Goal: Task Accomplishment & Management: Use online tool/utility

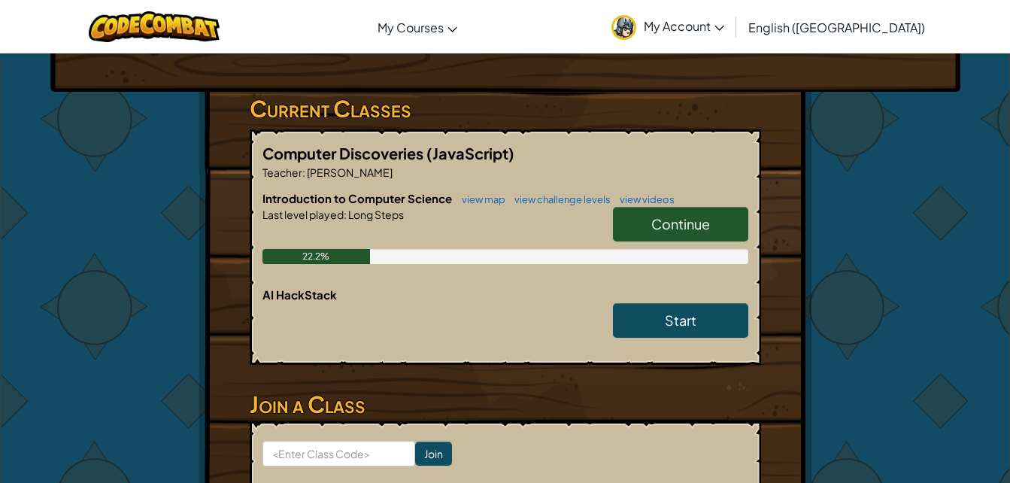
scroll to position [226, 0]
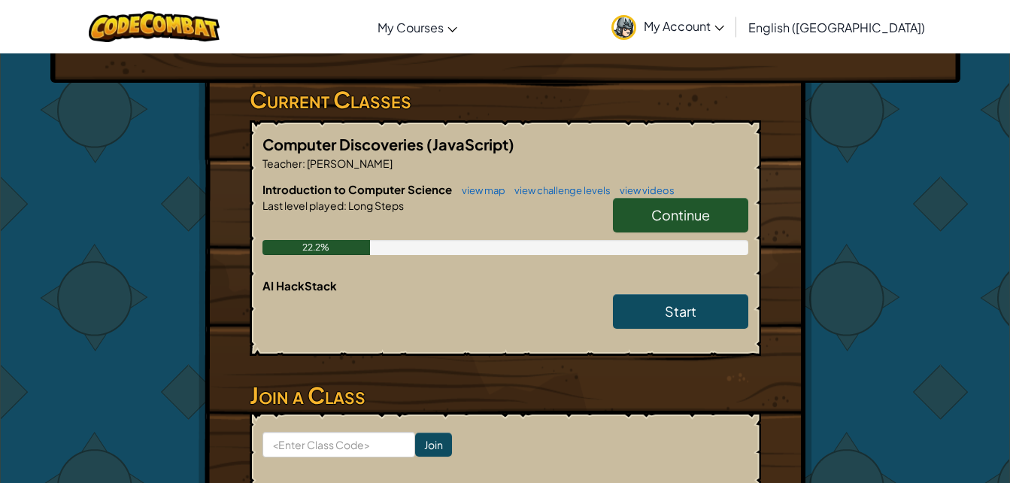
click at [621, 214] on link "Continue" at bounding box center [680, 215] width 135 height 35
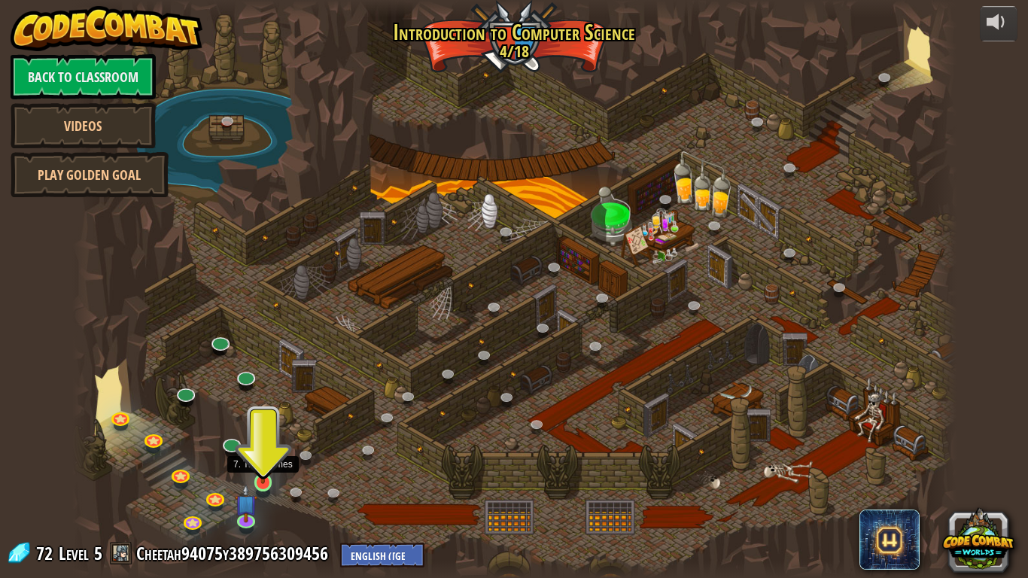
click at [264, 479] on img at bounding box center [263, 458] width 23 height 51
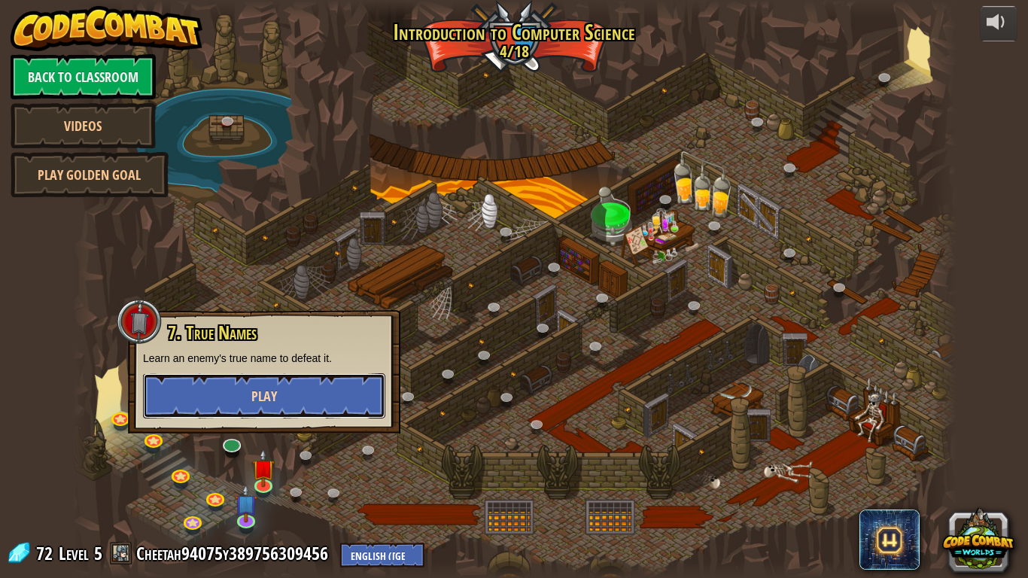
click at [255, 407] on button "Play" at bounding box center [264, 395] width 242 height 45
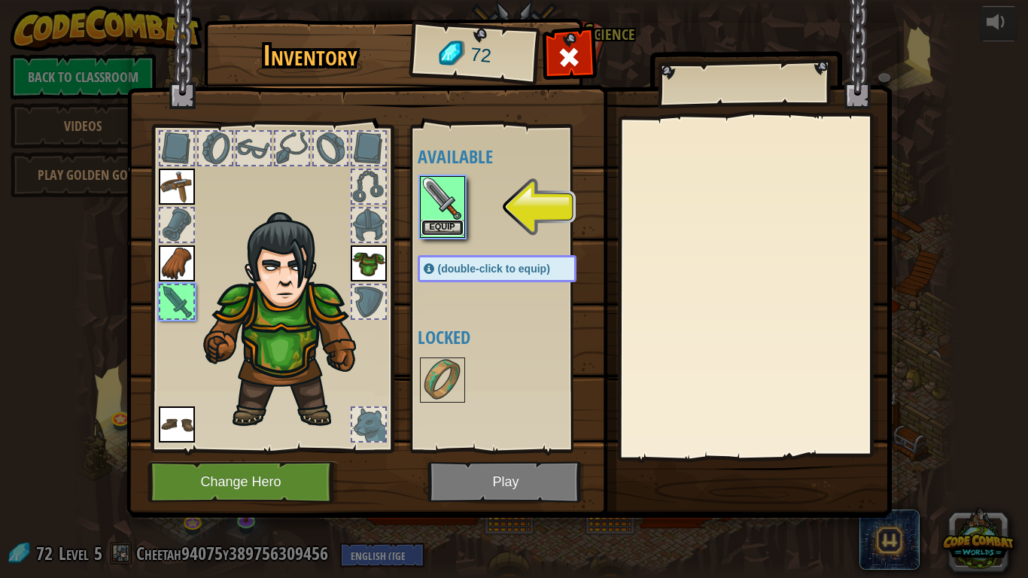
click at [430, 230] on button "Equip" at bounding box center [442, 228] width 42 height 16
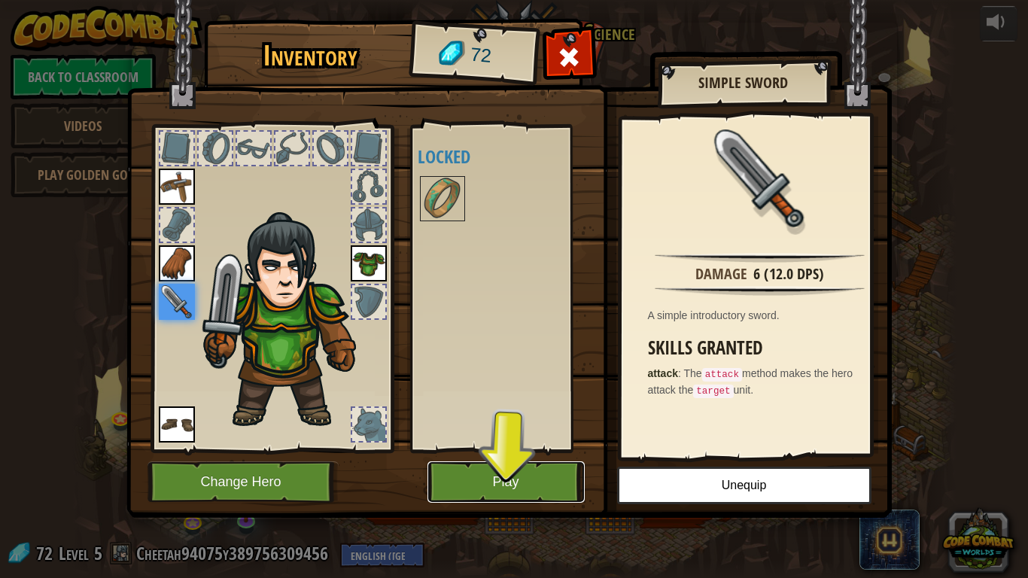
click at [468, 482] on button "Play" at bounding box center [505, 481] width 157 height 41
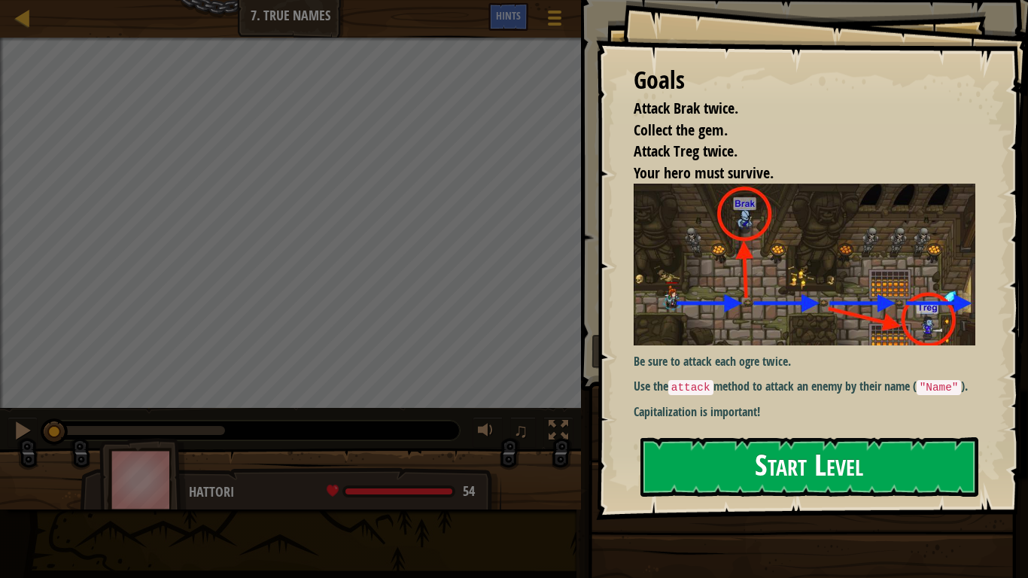
click at [640, 437] on button "Start Level" at bounding box center [809, 466] width 338 height 59
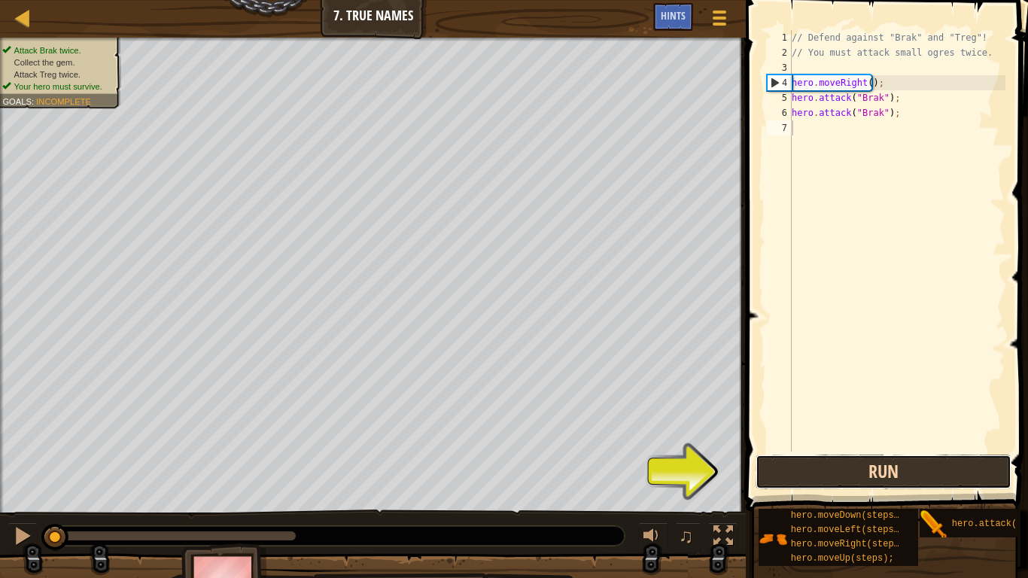
click at [759, 482] on button "Run" at bounding box center [883, 471] width 256 height 35
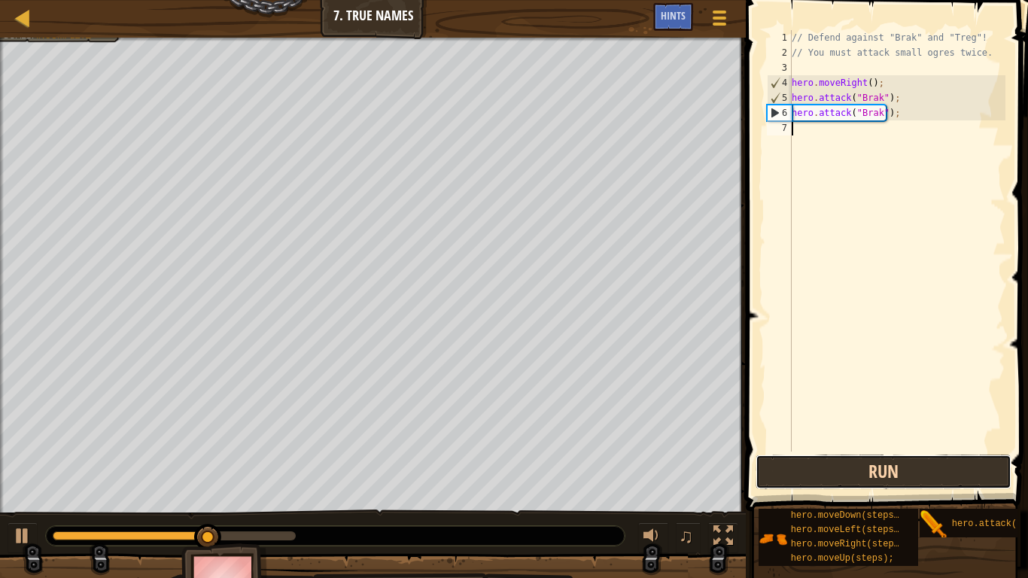
click at [777, 476] on button "Run" at bounding box center [883, 471] width 256 height 35
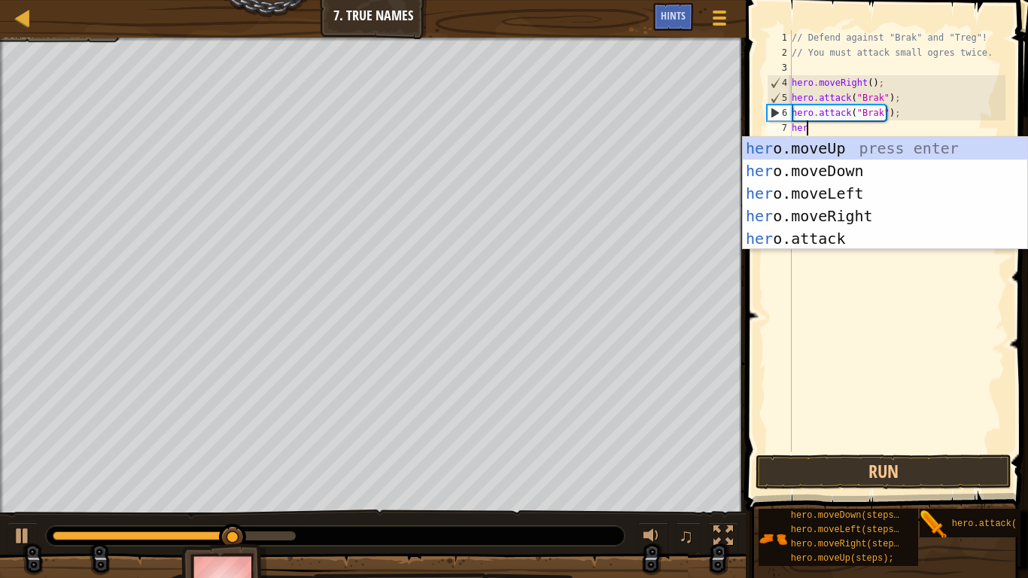
scroll to position [7, 1]
click at [819, 239] on div "her o.moveUp press enter her o.moveDown press enter her o.moveLeft press enter …" at bounding box center [885, 216] width 284 height 158
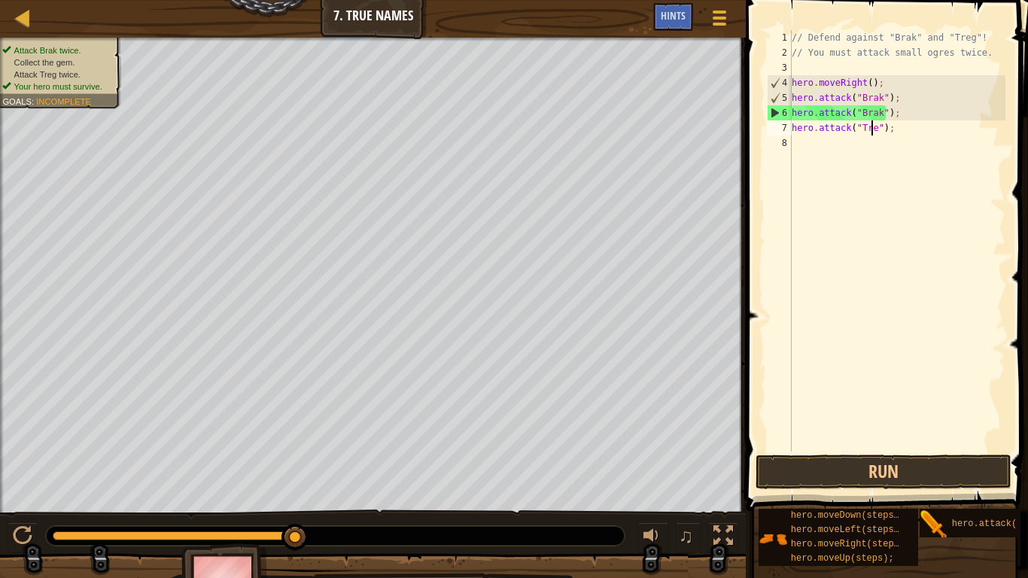
scroll to position [7, 8]
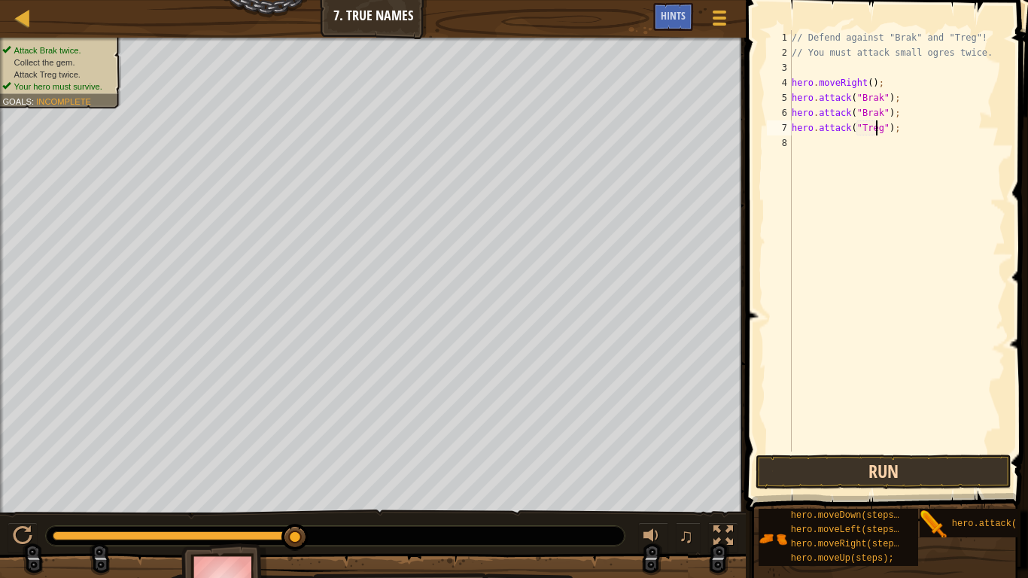
type textarea "hero.attack("Treg");"
click at [865, 476] on button "Run" at bounding box center [883, 471] width 256 height 35
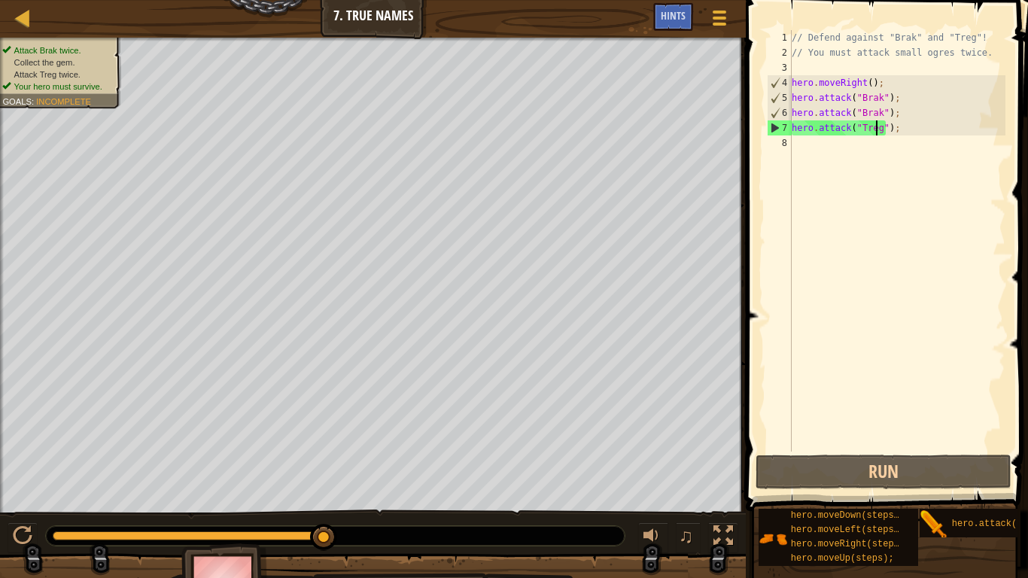
click at [844, 141] on div "// Defend against "Brak" and "Treg"! // You must attack small ogres twice. hero…" at bounding box center [897, 255] width 217 height 451
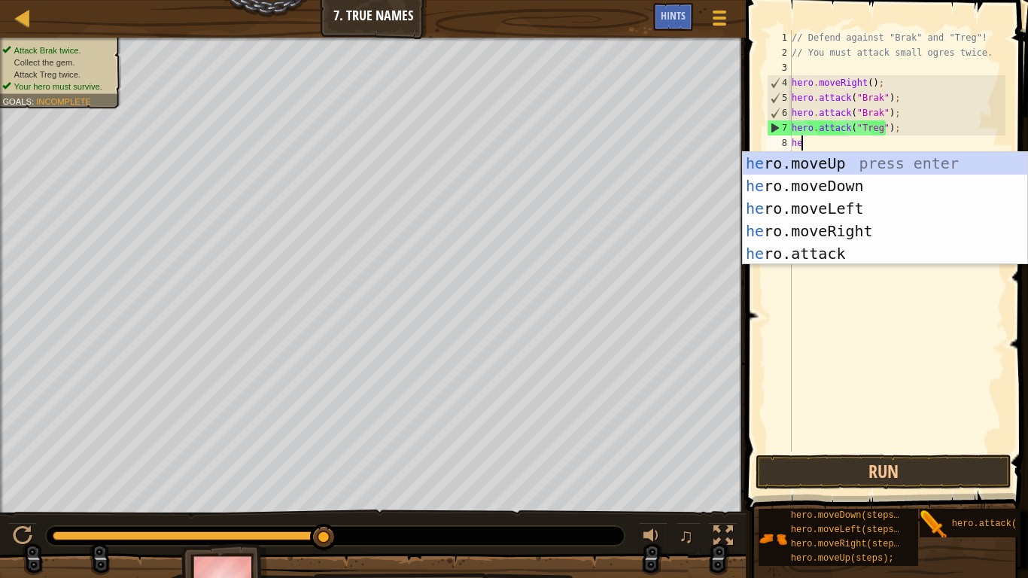
scroll to position [7, 1]
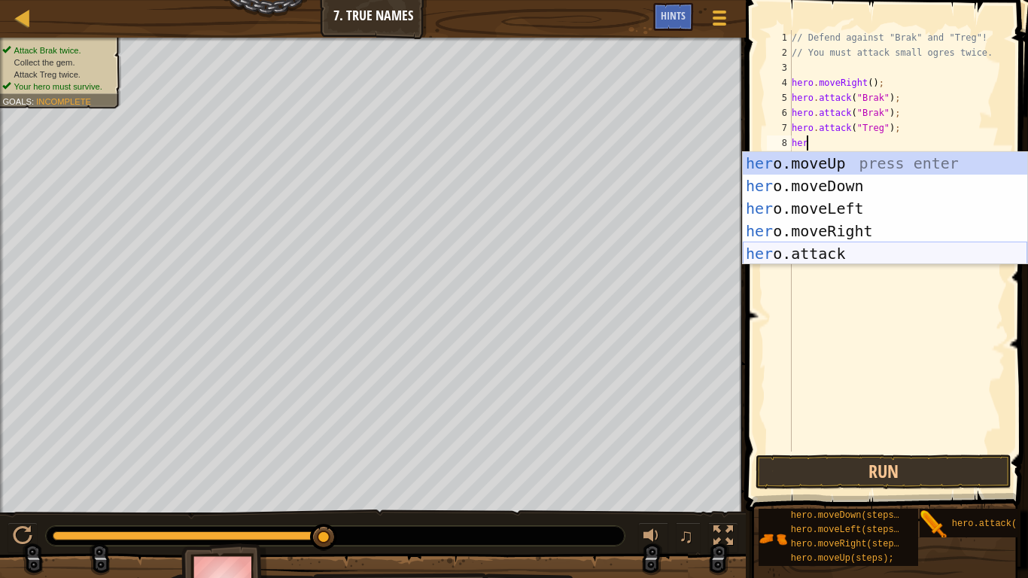
click at [826, 248] on div "her o.moveUp press enter her o.moveDown press enter her o.moveLeft press enter …" at bounding box center [885, 231] width 284 height 158
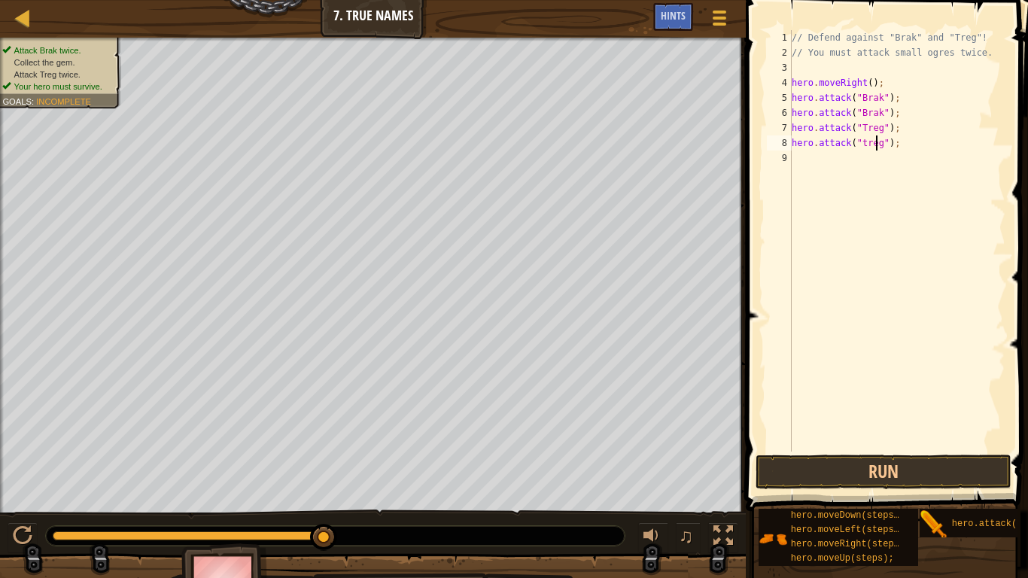
type textarea "hero.attack("treg");"
click at [842, 158] on div "// Defend against "Brak" and "Treg"! // You must attack small ogres twice. hero…" at bounding box center [897, 255] width 217 height 451
type textarea "g"
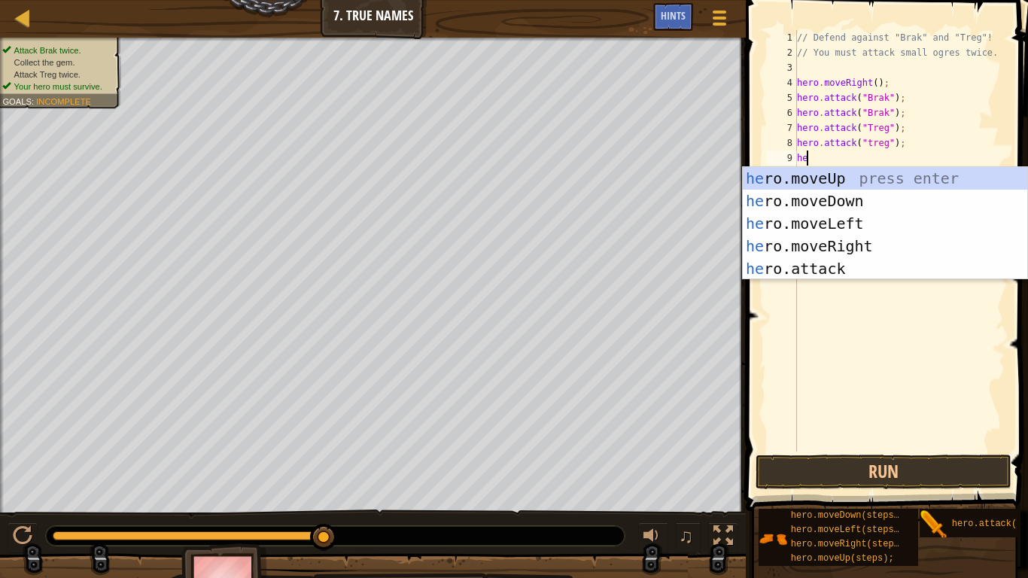
type textarea "her"
click at [819, 177] on div "her o.moveUp press enter her o.moveDown press enter her o.moveLeft press enter …" at bounding box center [885, 246] width 284 height 158
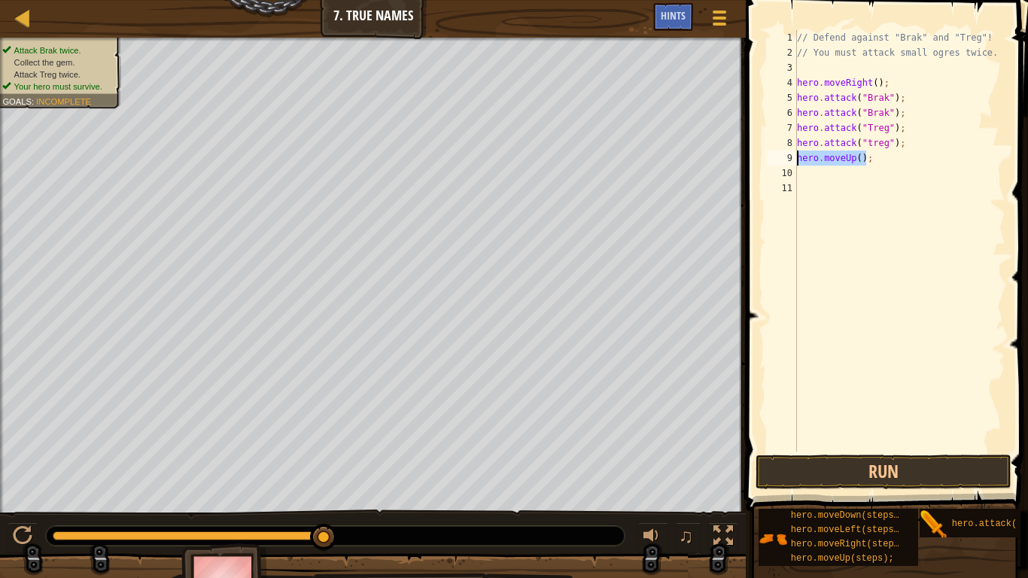
drag, startPoint x: 873, startPoint y: 160, endPoint x: 797, endPoint y: 156, distance: 76.1
click at [797, 156] on div "// Defend against "Brak" and "Treg"! // You must attack small ogres twice. hero…" at bounding box center [900, 255] width 212 height 451
type textarea "hero.moveUp();"
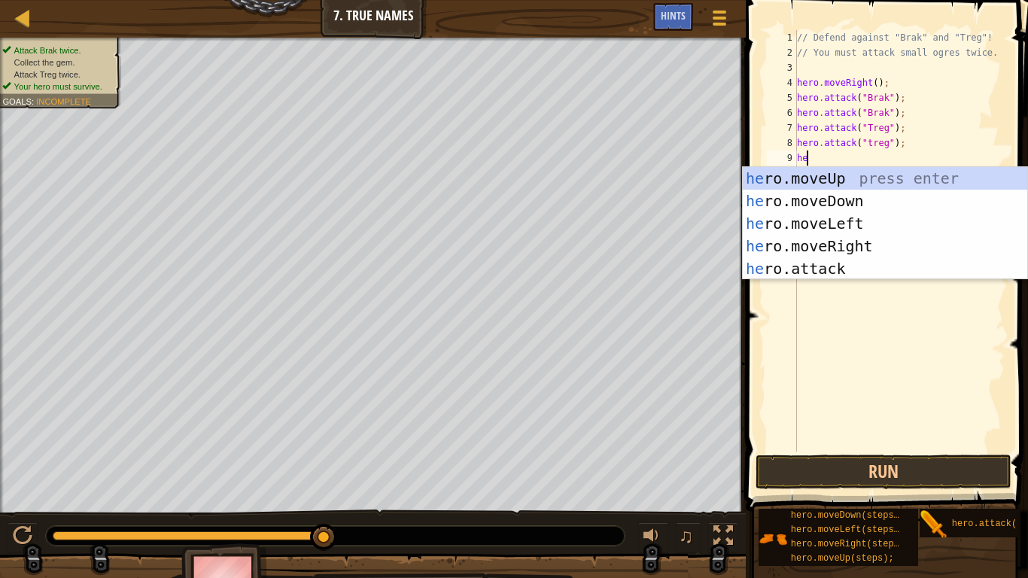
type textarea "her"
click at [804, 240] on div "her o.moveUp press enter her o.moveDown press enter her o.moveLeft press enter …" at bounding box center [885, 246] width 284 height 158
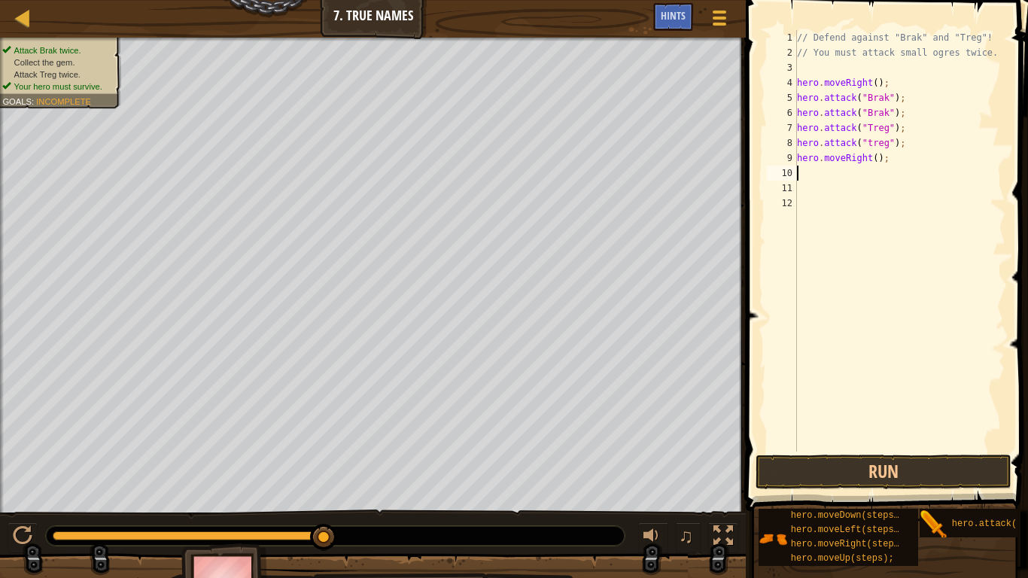
scroll to position [7, 0]
click at [869, 158] on div "// Defend against "Brak" and "Treg"! // You must attack small ogres twice. hero…" at bounding box center [900, 255] width 212 height 451
click at [858, 481] on button "Run" at bounding box center [883, 471] width 256 height 35
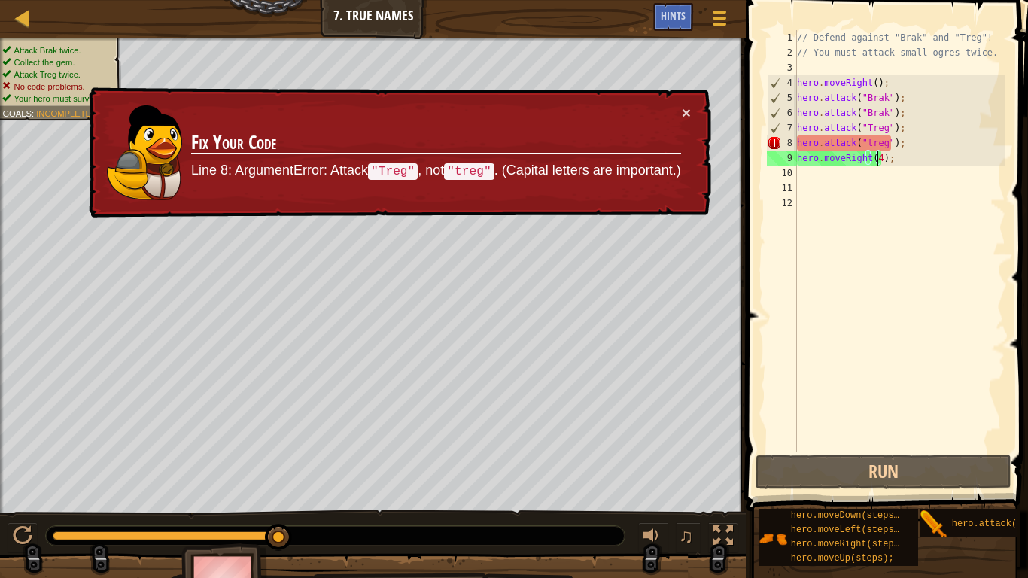
click at [864, 147] on div "// Defend against "Brak" and "Treg"! // You must attack small ogres twice. hero…" at bounding box center [900, 255] width 212 height 451
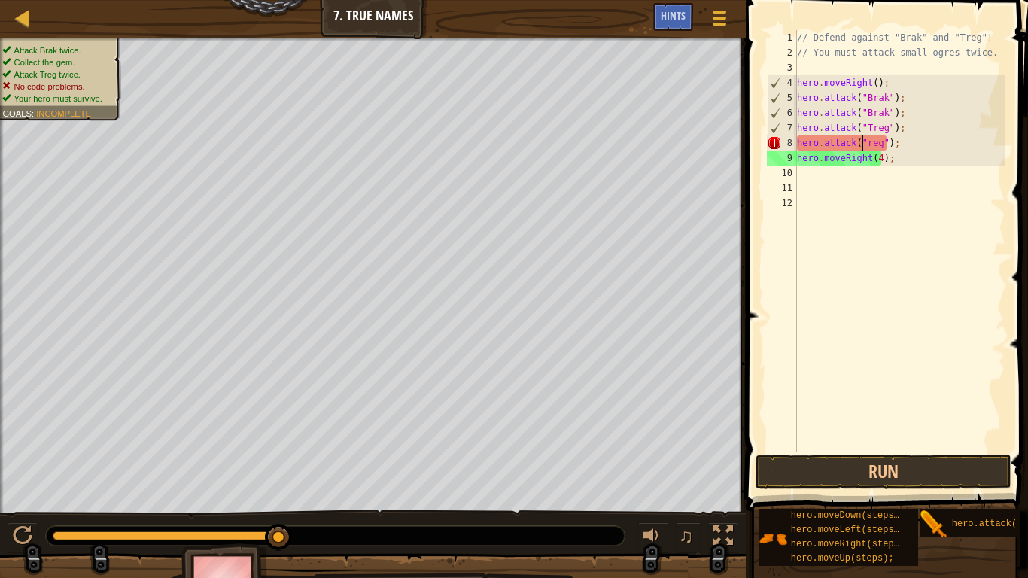
scroll to position [7, 6]
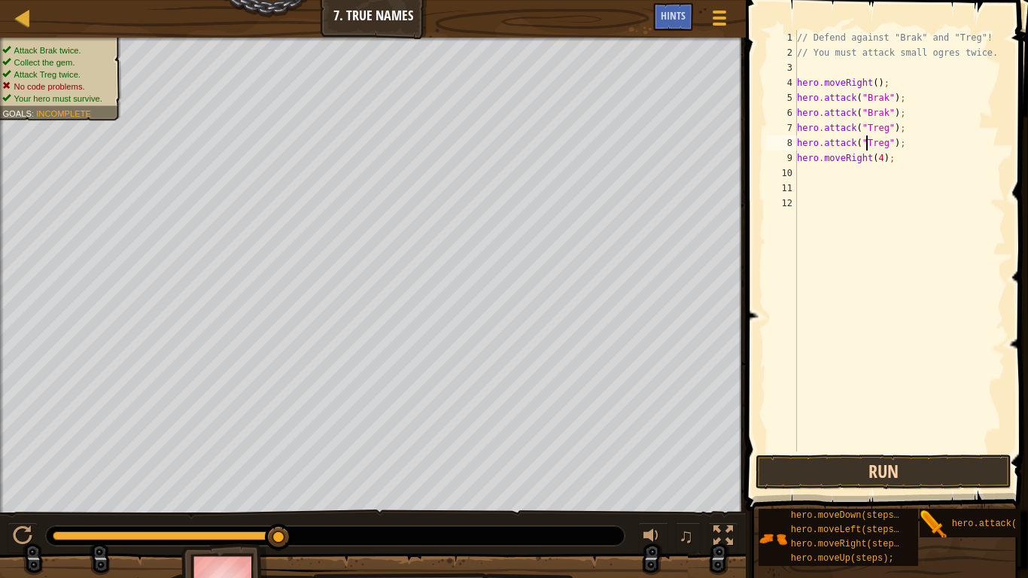
type textarea "hero.attack("Treg");"
click at [864, 464] on button "Run" at bounding box center [883, 471] width 256 height 35
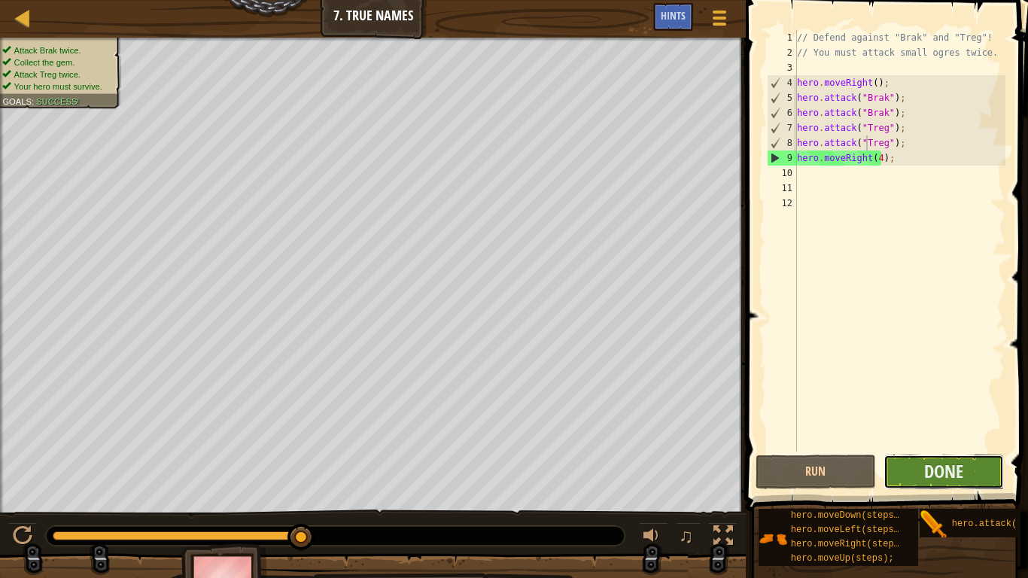
click at [913, 474] on button "Done" at bounding box center [943, 471] width 120 height 35
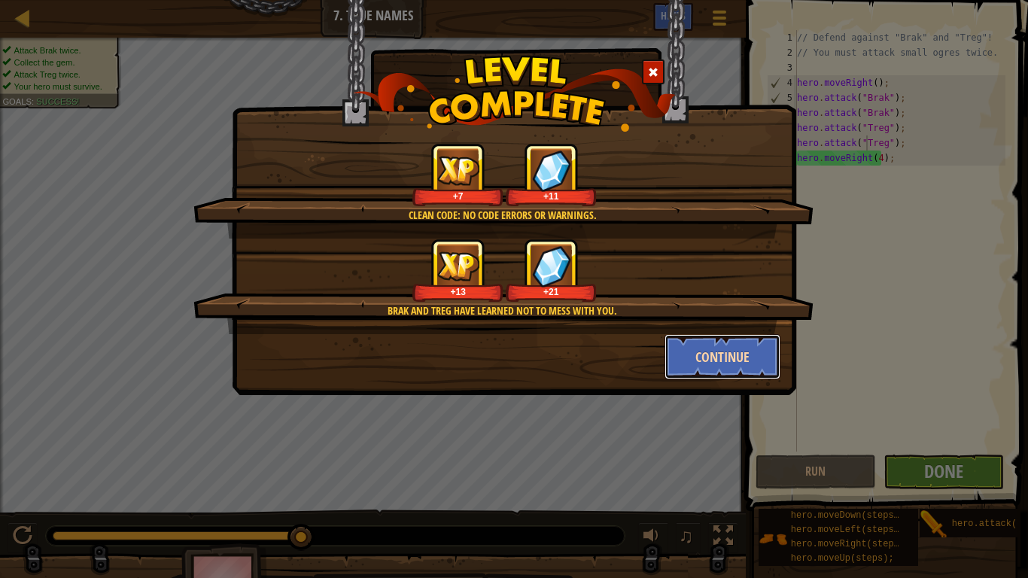
click at [685, 352] on button "Continue" at bounding box center [722, 356] width 117 height 45
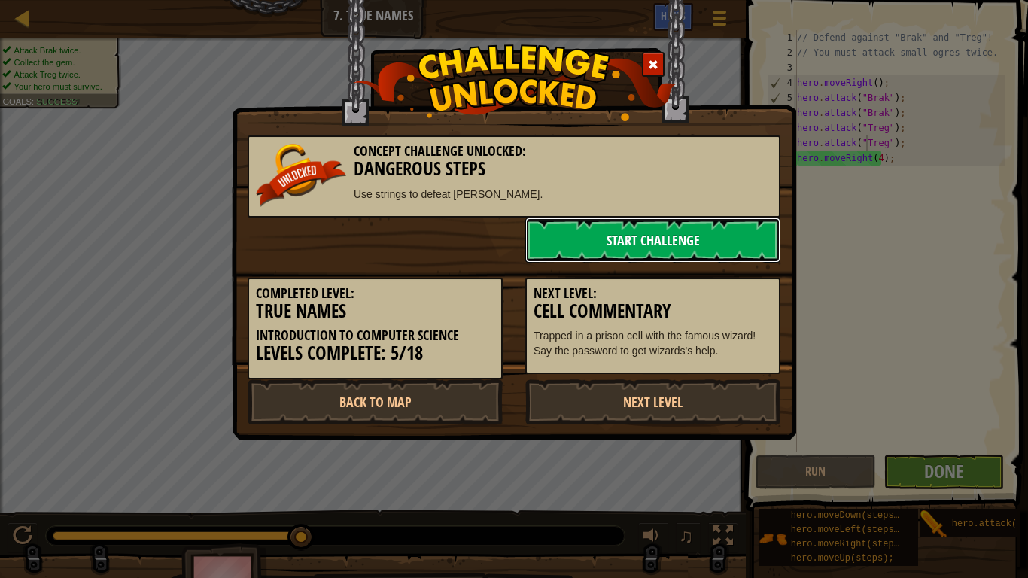
click at [645, 247] on link "Start Challenge" at bounding box center [652, 239] width 255 height 45
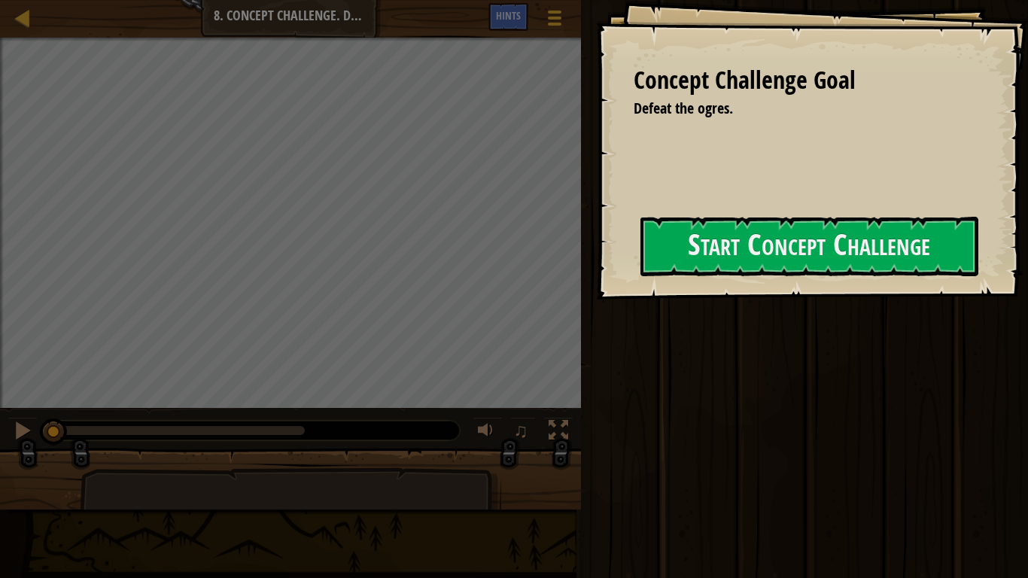
click at [645, 247] on button "Start Concept Challenge" at bounding box center [809, 246] width 338 height 59
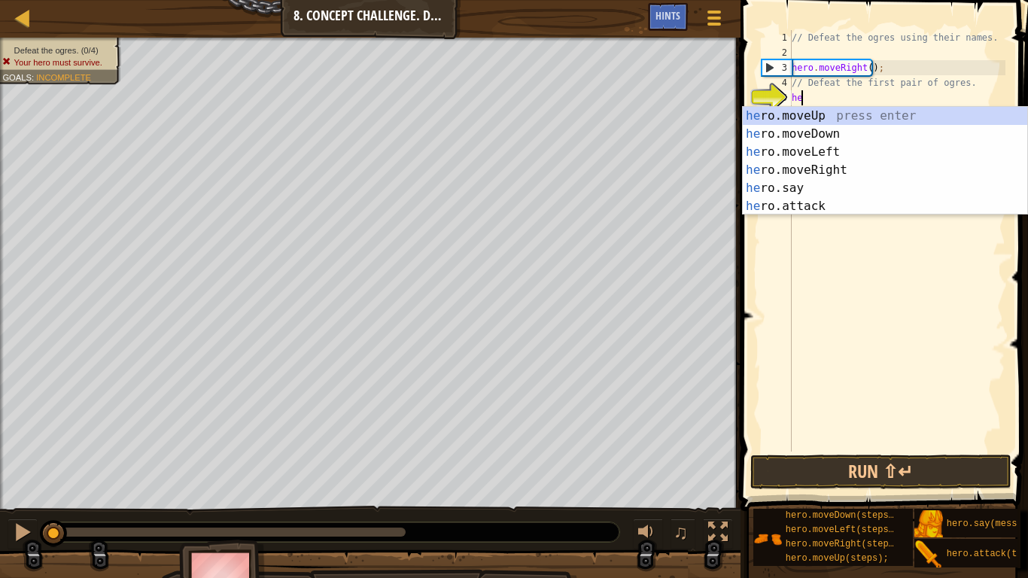
scroll to position [7, 1]
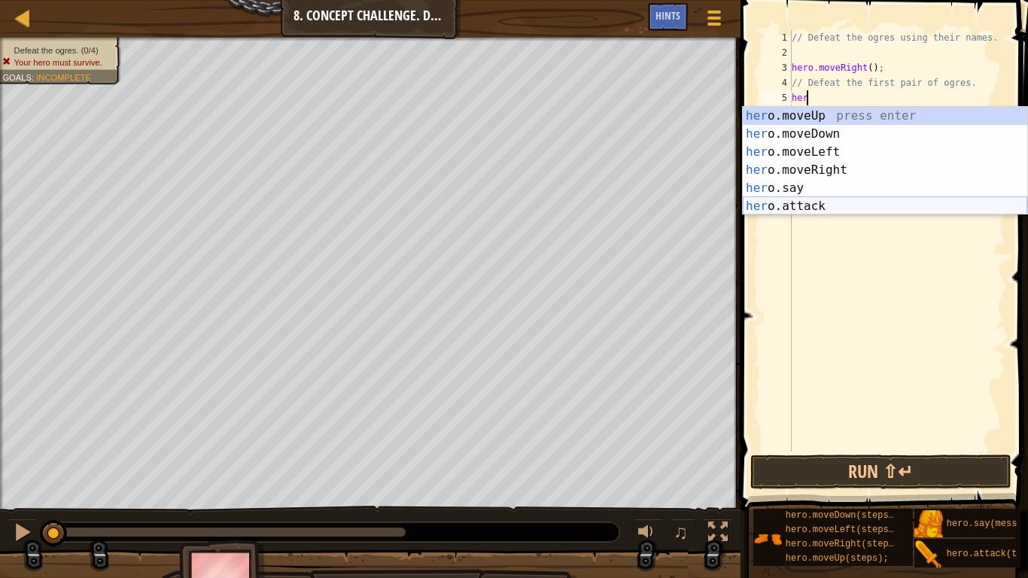
click at [776, 205] on div "her o.moveUp press enter her o.moveDown press enter her o.moveLeft press enter …" at bounding box center [885, 179] width 284 height 144
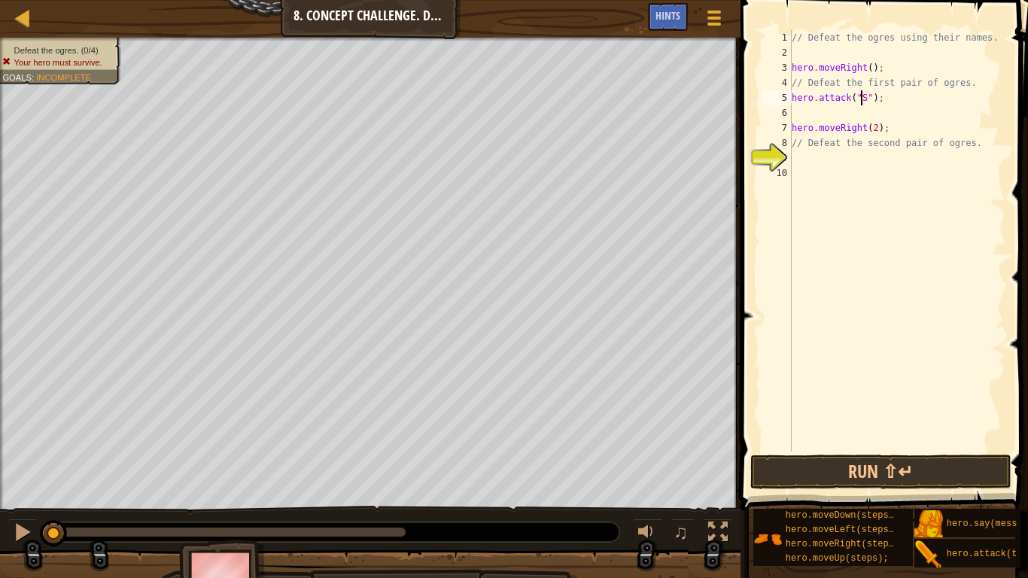
scroll to position [7, 7]
type textarea "hero.attack("Sog");"
click at [828, 114] on div "// Defeat the ogres using their names. hero . moveRight ( ) ; // Defeat the fir…" at bounding box center [897, 255] width 217 height 451
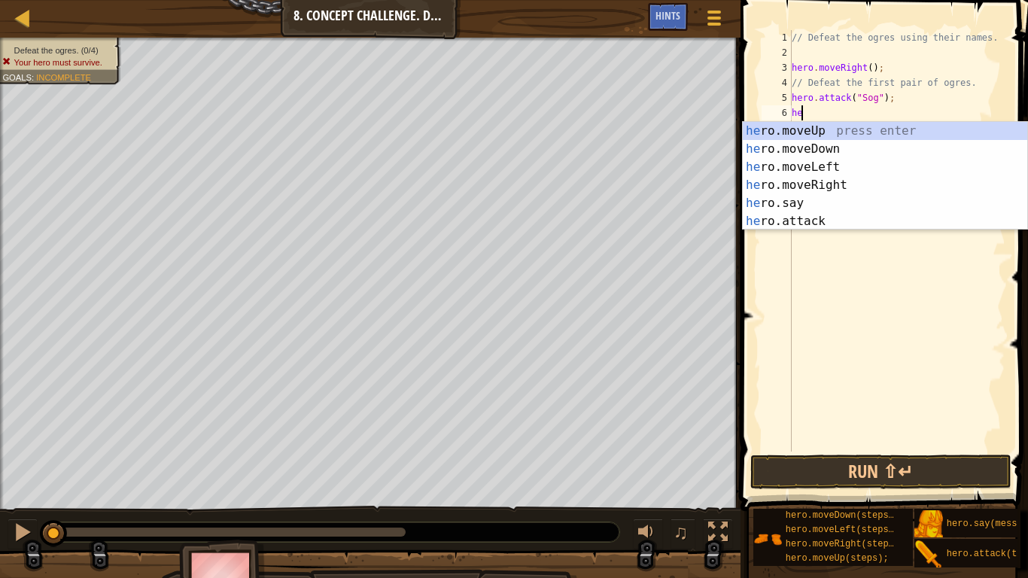
scroll to position [7, 1]
click at [801, 215] on div "her o.moveUp press enter her o.moveDown press enter her o.moveLeft press enter …" at bounding box center [885, 194] width 284 height 144
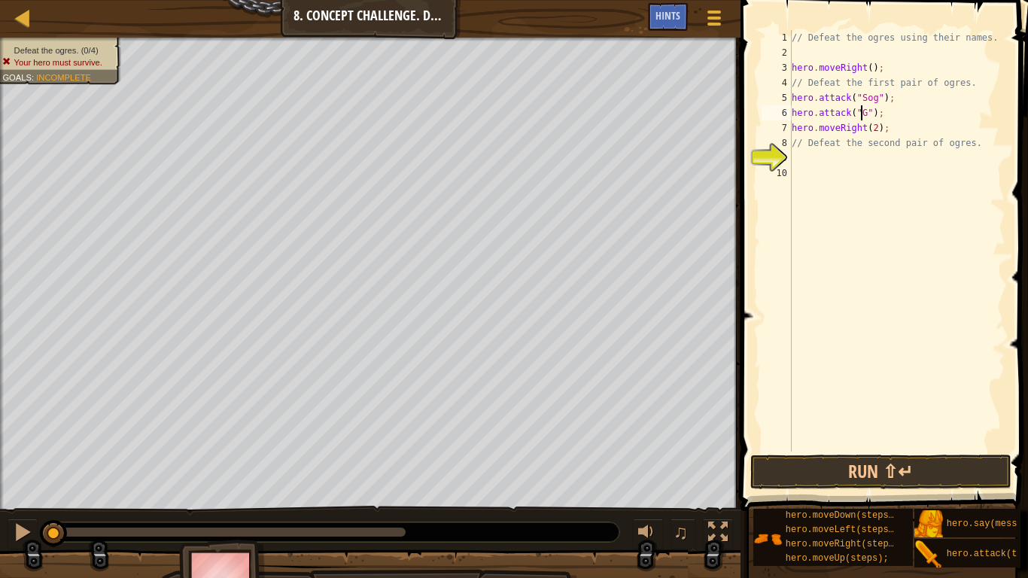
scroll to position [7, 7]
click at [825, 475] on button "Run ⇧↵" at bounding box center [880, 471] width 261 height 35
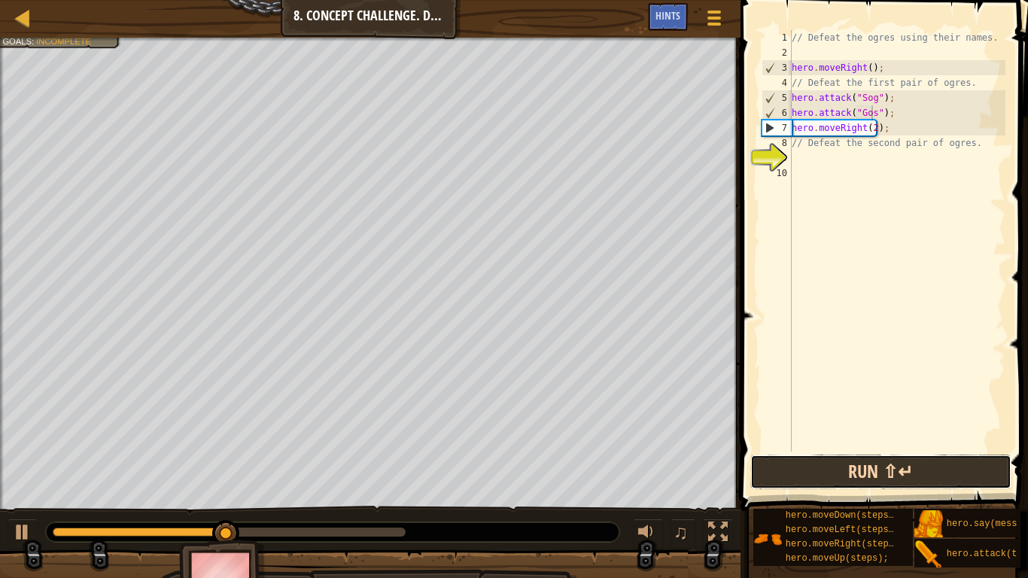
click at [773, 480] on button "Run ⇧↵" at bounding box center [880, 471] width 261 height 35
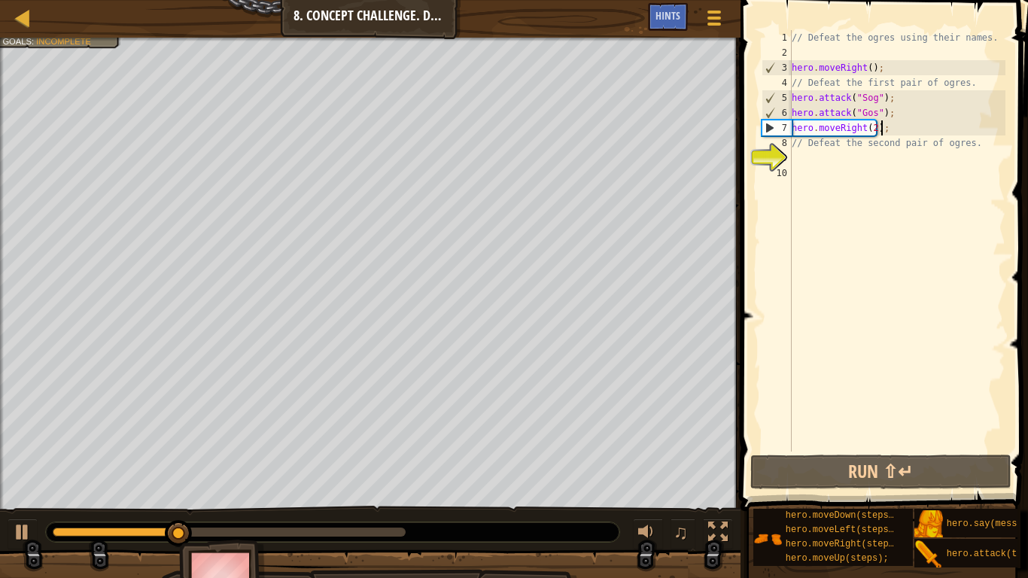
click at [880, 126] on div "// Defeat the ogres using their names. hero . moveRight ( ) ; // Defeat the fir…" at bounding box center [897, 255] width 217 height 451
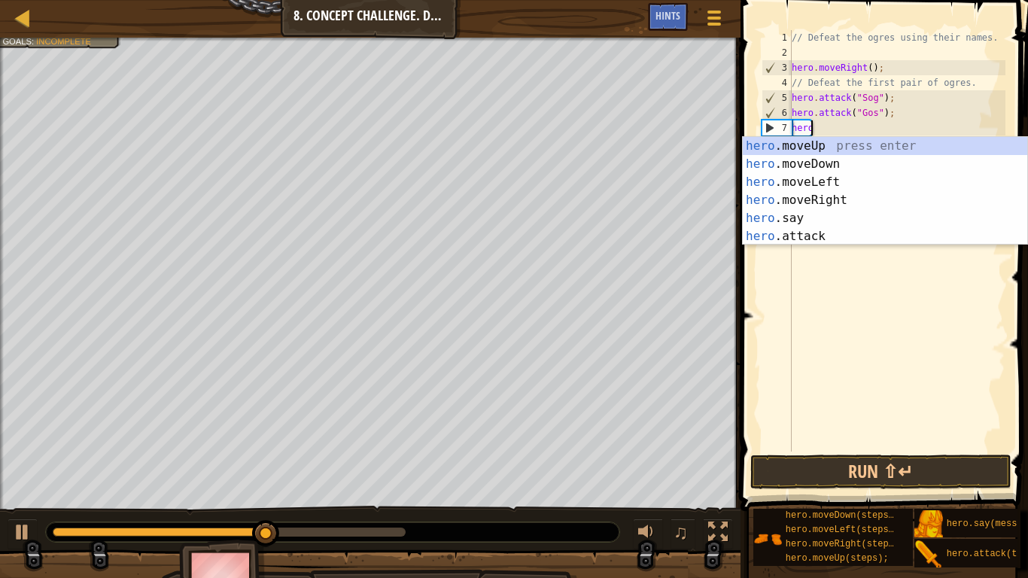
scroll to position [7, 0]
type textarea "h"
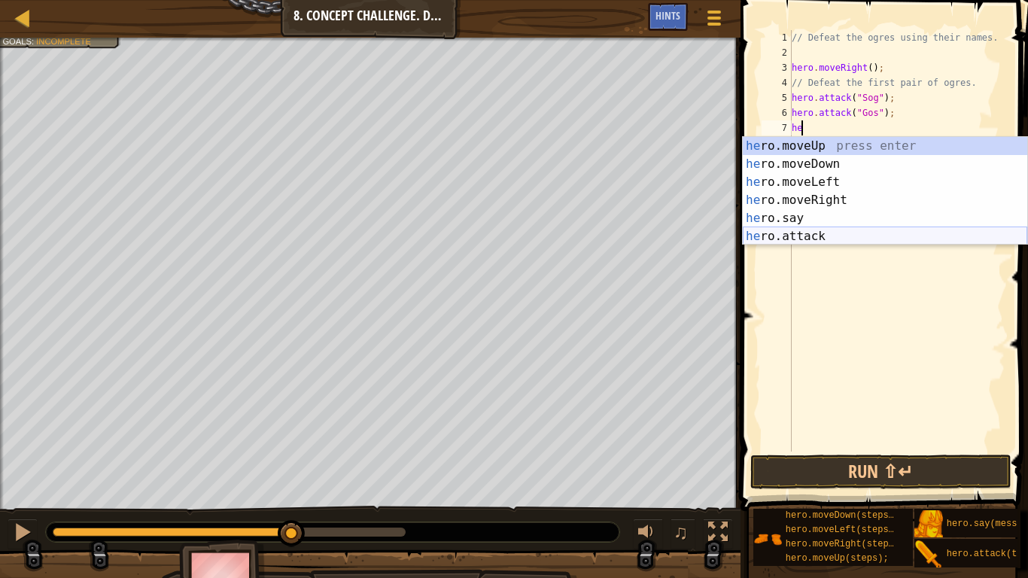
click at [865, 229] on div "he ro.moveUp press enter he ro.moveDown press enter he ro.moveLeft press enter …" at bounding box center [885, 209] width 284 height 144
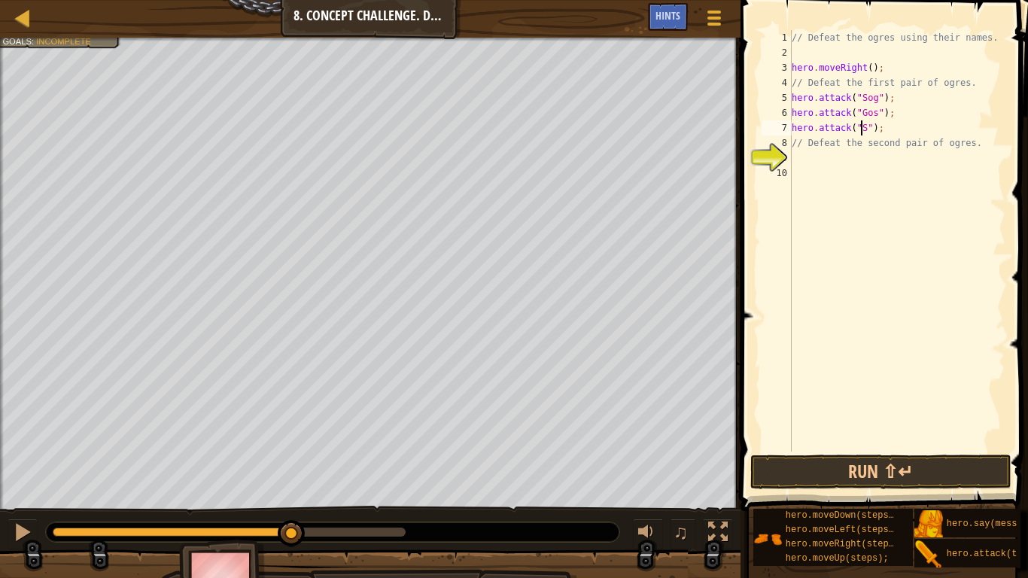
scroll to position [7, 7]
type textarea "hero.attack("Sog");"
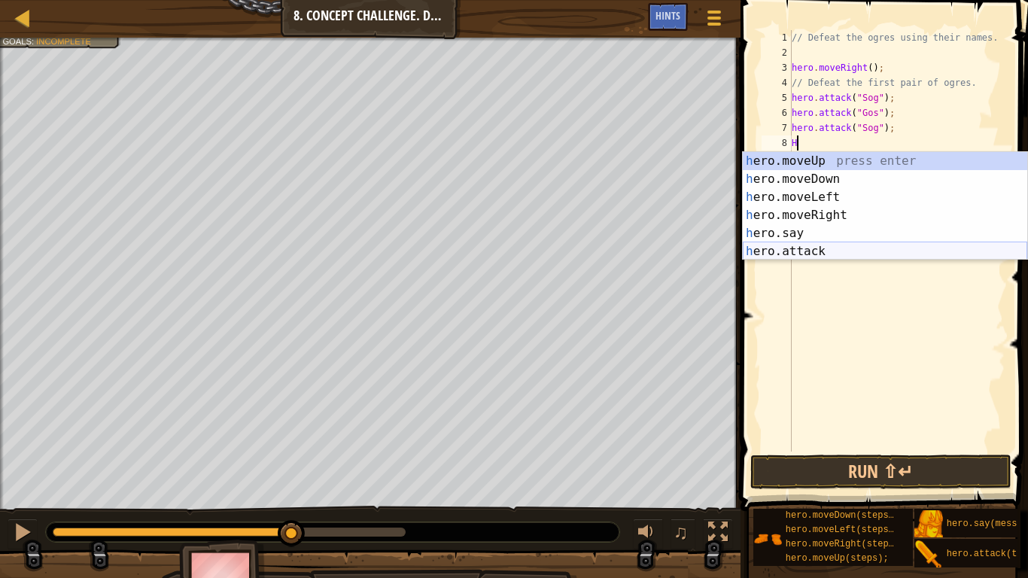
click at [863, 249] on div "h ero.moveUp press enter h ero.moveDown press enter h ero.moveLeft press enter …" at bounding box center [885, 224] width 284 height 144
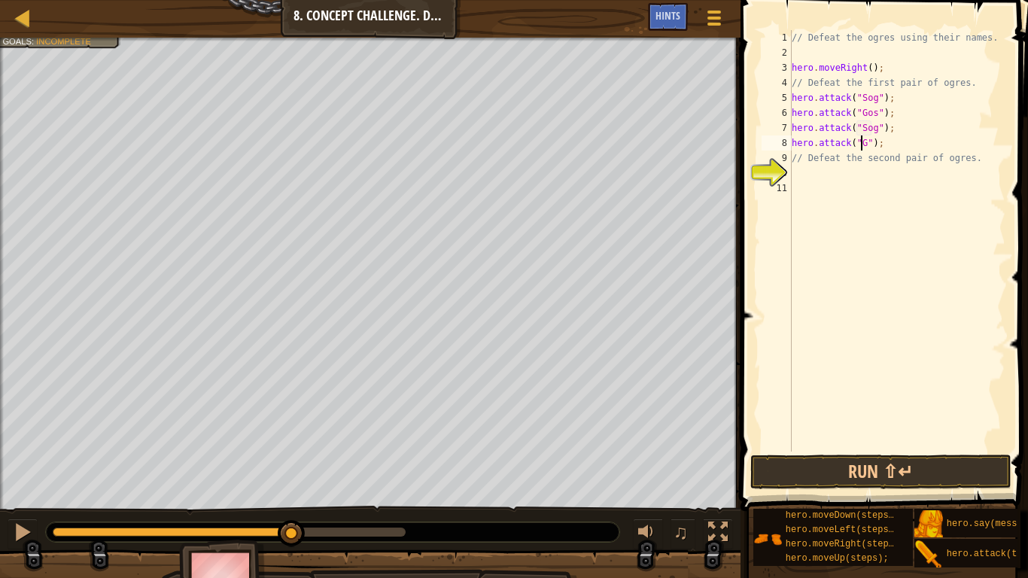
scroll to position [7, 7]
type textarea "hero.attack("Gos");"
click at [786, 464] on button "Run ⇧↵" at bounding box center [880, 471] width 261 height 35
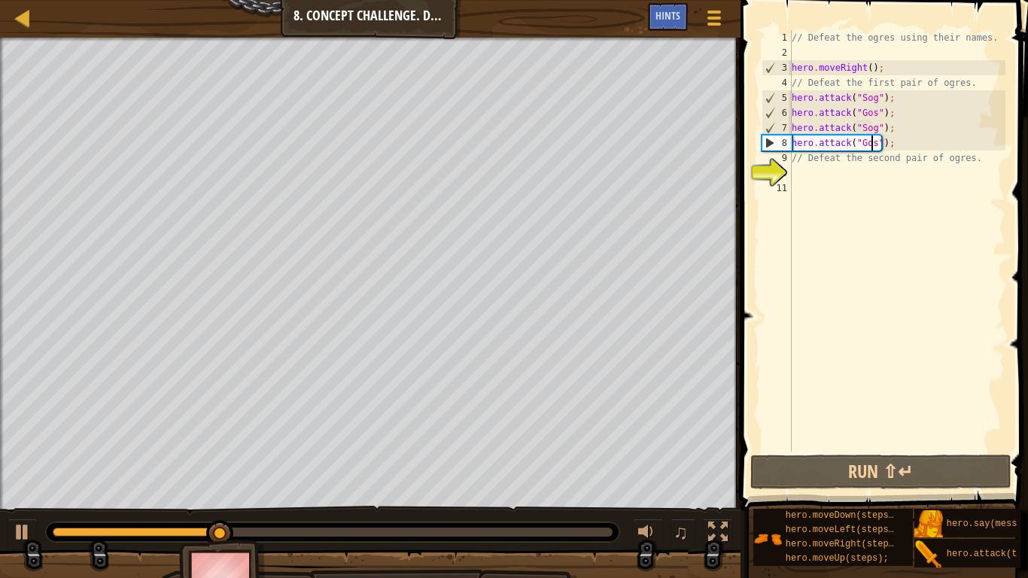
click at [810, 170] on div "// Defeat the ogres using their names. hero . moveRight ( ) ; // Defeat the fir…" at bounding box center [897, 255] width 217 height 451
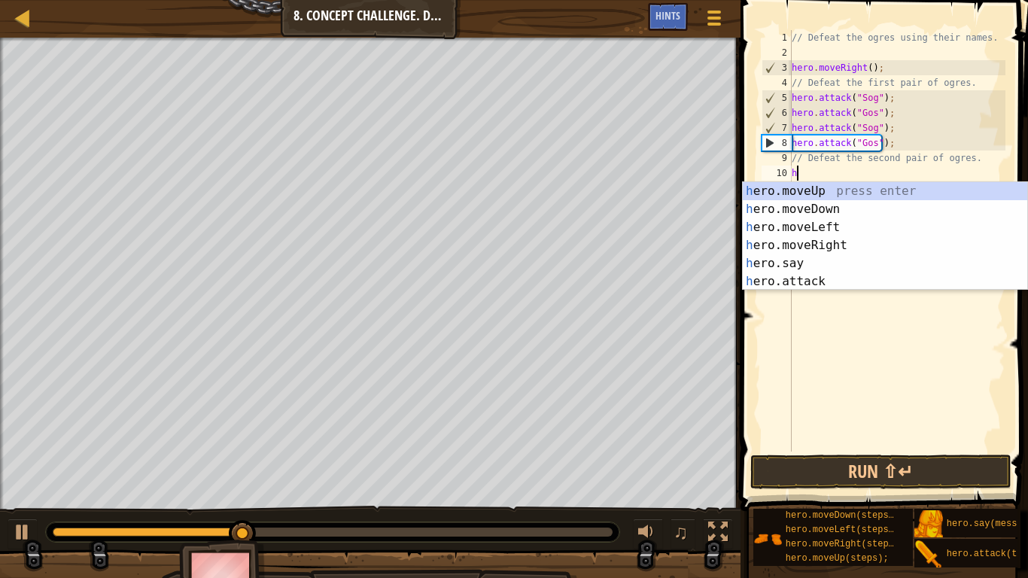
type textarea "he"
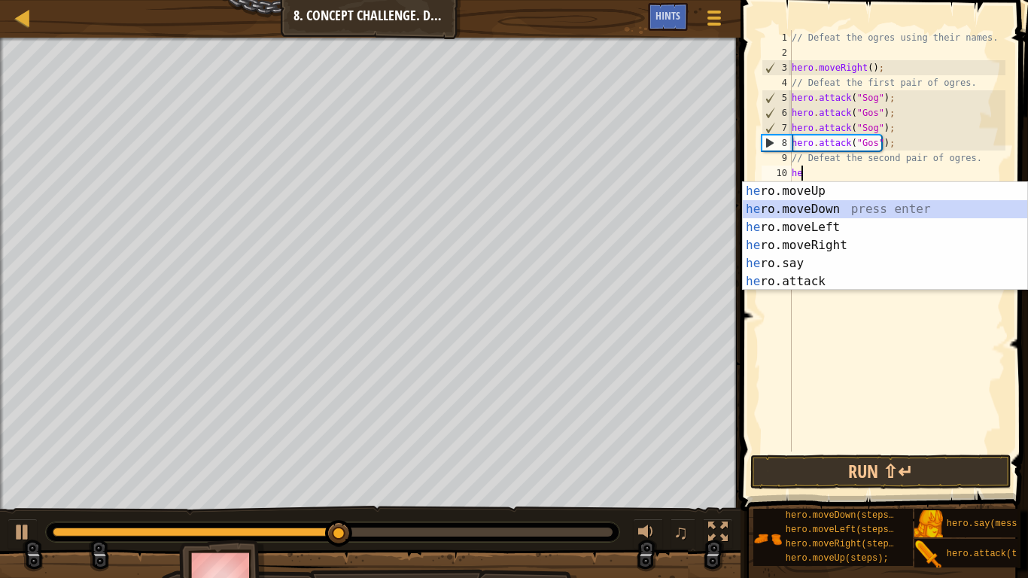
click at [823, 203] on div "he ro.moveUp press enter he ro.moveDown press enter he ro.moveLeft press enter …" at bounding box center [885, 254] width 284 height 144
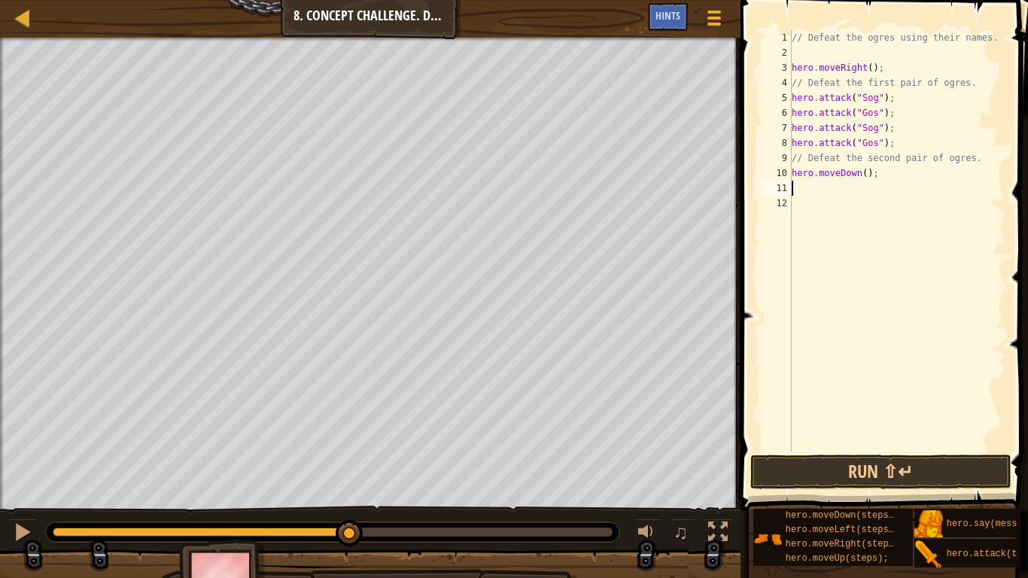
click at [860, 178] on div "// Defeat the ogres using their names. hero . moveRight ( ) ; // Defeat the fir…" at bounding box center [897, 255] width 217 height 451
type textarea "hero.moveDown(1);"
type textarea "h"
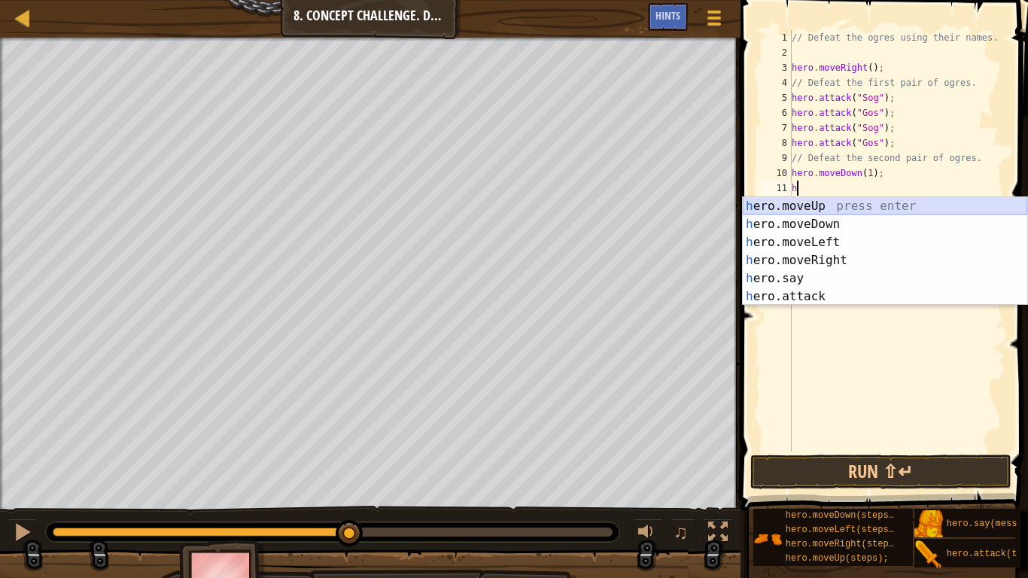
click at [780, 211] on div "h ero.moveUp press enter h ero.moveDown press enter h ero.moveLeft press enter …" at bounding box center [885, 269] width 284 height 144
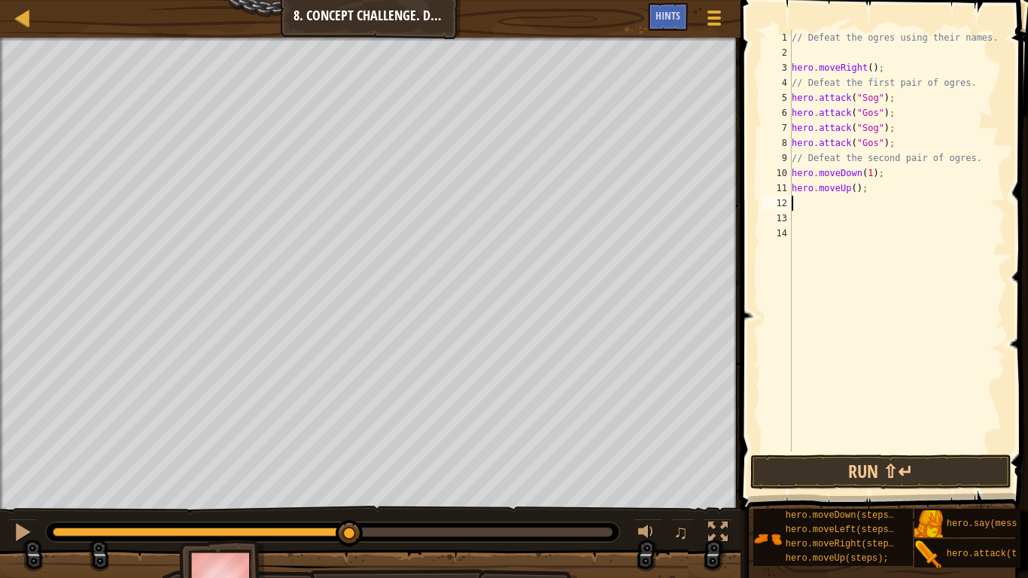
click at [852, 185] on div "// Defeat the ogres using their names. hero . moveRight ( ) ; // Defeat the fir…" at bounding box center [897, 255] width 217 height 451
type textarea "hero.moveUp(1);"
click at [822, 204] on div "// Defeat the ogres using their names. hero . moveRight ( ) ; // Defeat the fir…" at bounding box center [897, 255] width 217 height 451
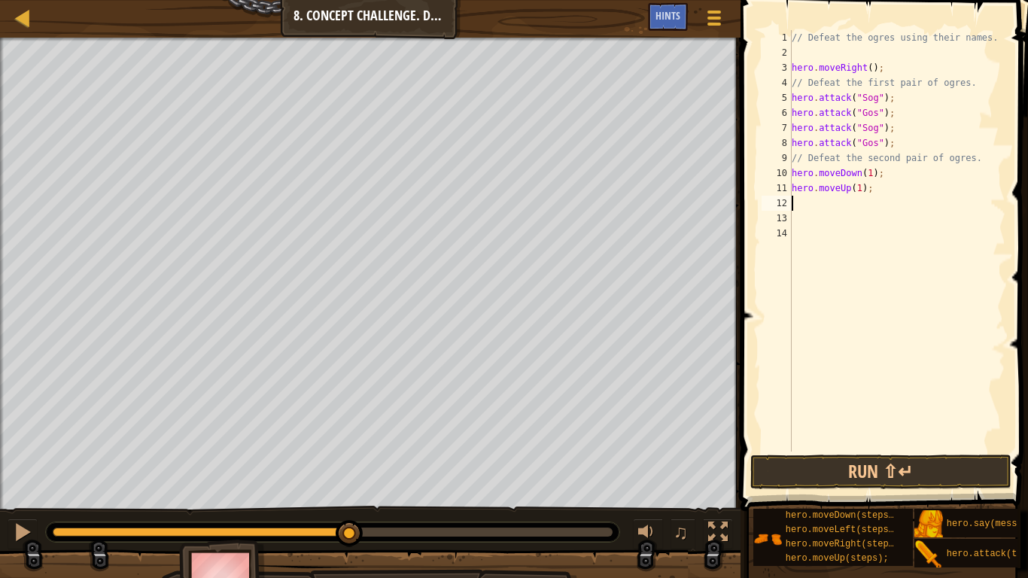
type textarea "h"
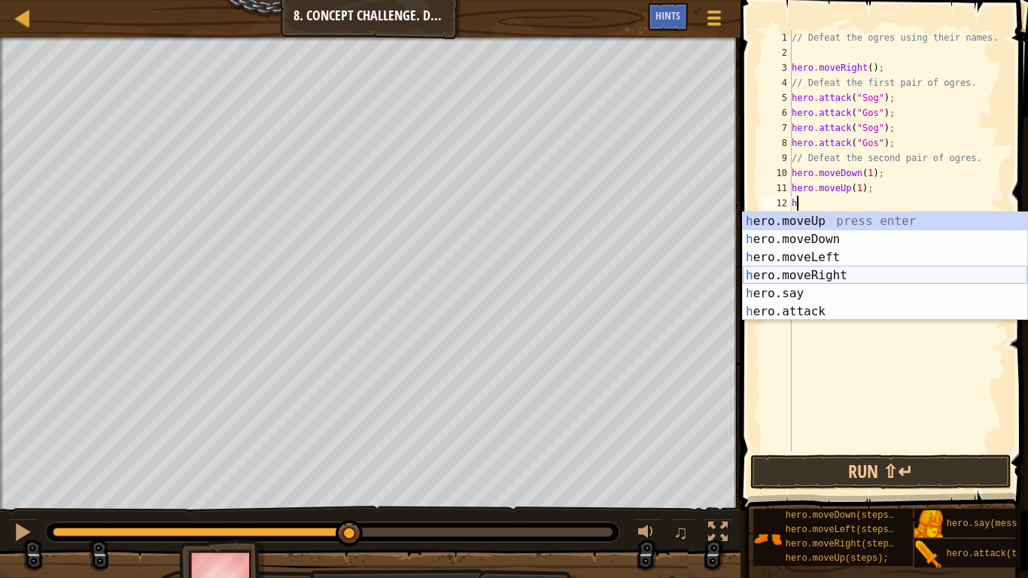
click at [827, 275] on div "h ero.moveUp press enter h ero.moveDown press enter h ero.moveLeft press enter …" at bounding box center [885, 284] width 284 height 144
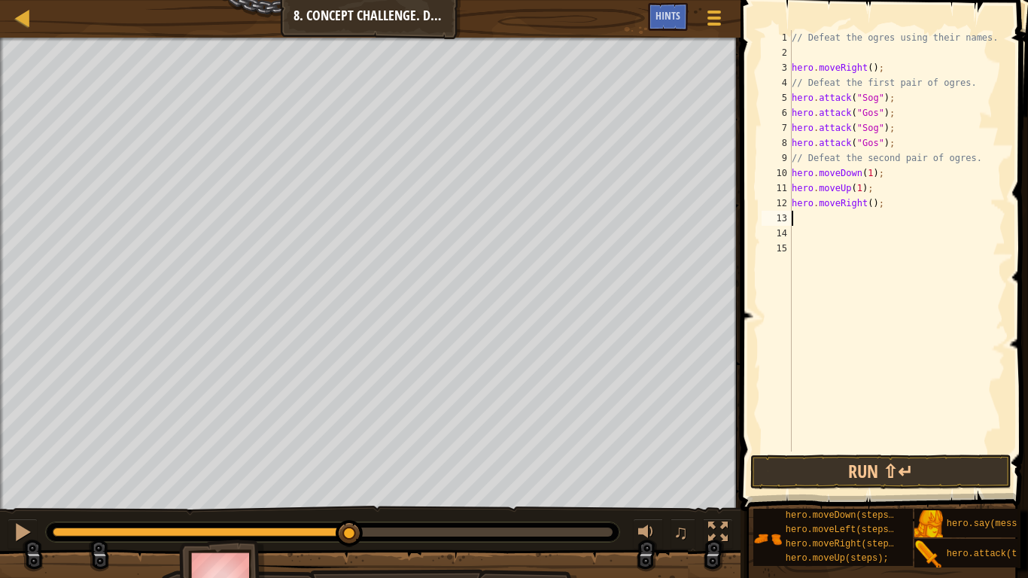
click at [868, 205] on div "// Defeat the ogres using their names. hero . moveRight ( ) ; // Defeat the fir…" at bounding box center [897, 255] width 217 height 451
type textarea "hero.moveRight(2);"
click at [837, 226] on div "// Defeat the ogres using their names. hero . moveRight ( ) ; // Defeat the fir…" at bounding box center [897, 255] width 217 height 451
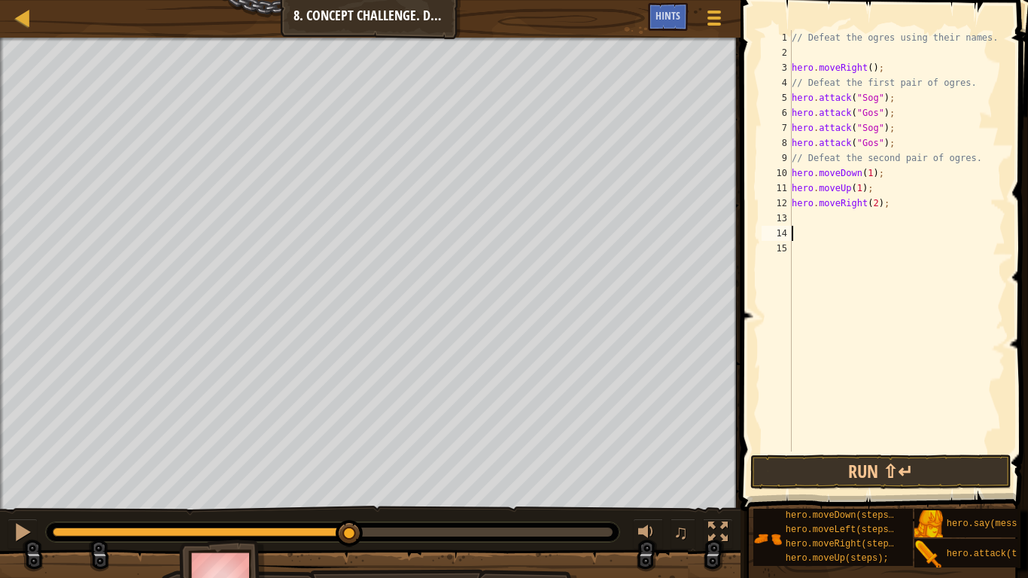
click at [822, 217] on div "// Defeat the ogres using their names. hero . moveRight ( ) ; // Defeat the fir…" at bounding box center [897, 255] width 217 height 451
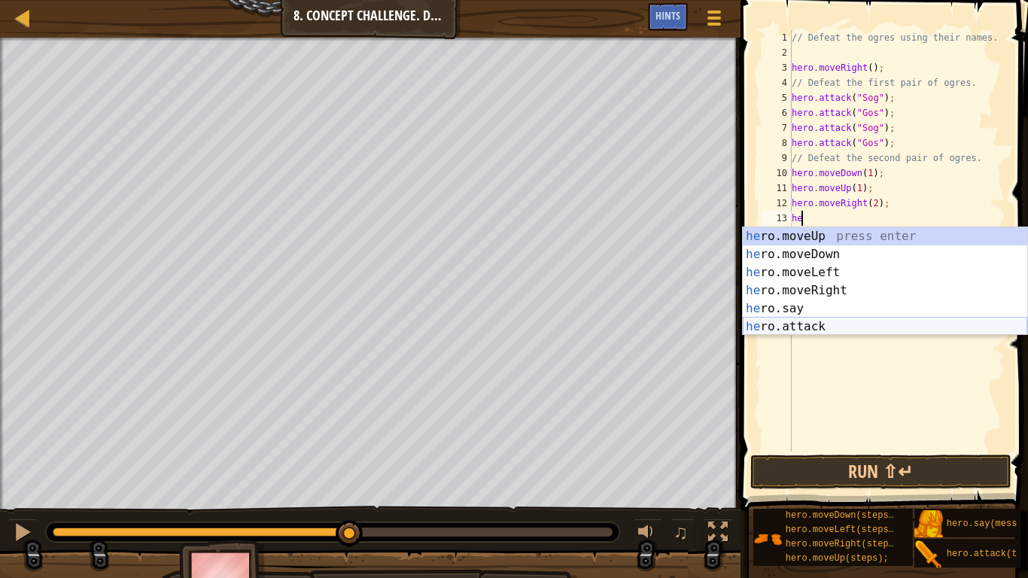
drag, startPoint x: 805, startPoint y: 327, endPoint x: 813, endPoint y: 299, distance: 29.6
click at [805, 327] on div "he ro.moveUp press enter he ro.moveDown press enter he ro.moveLeft press enter …" at bounding box center [885, 299] width 284 height 144
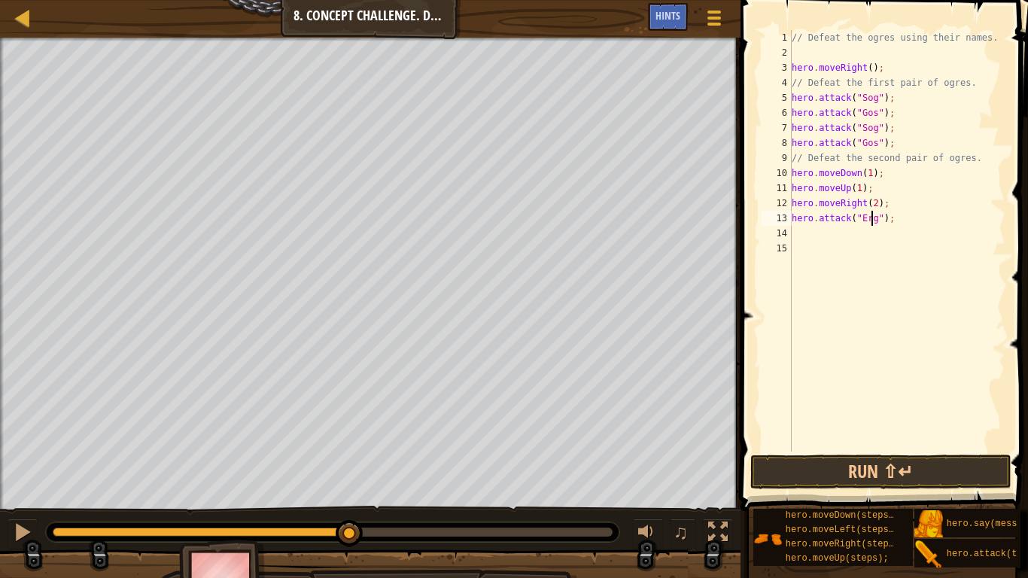
type textarea "hero.attack("Ergo");"
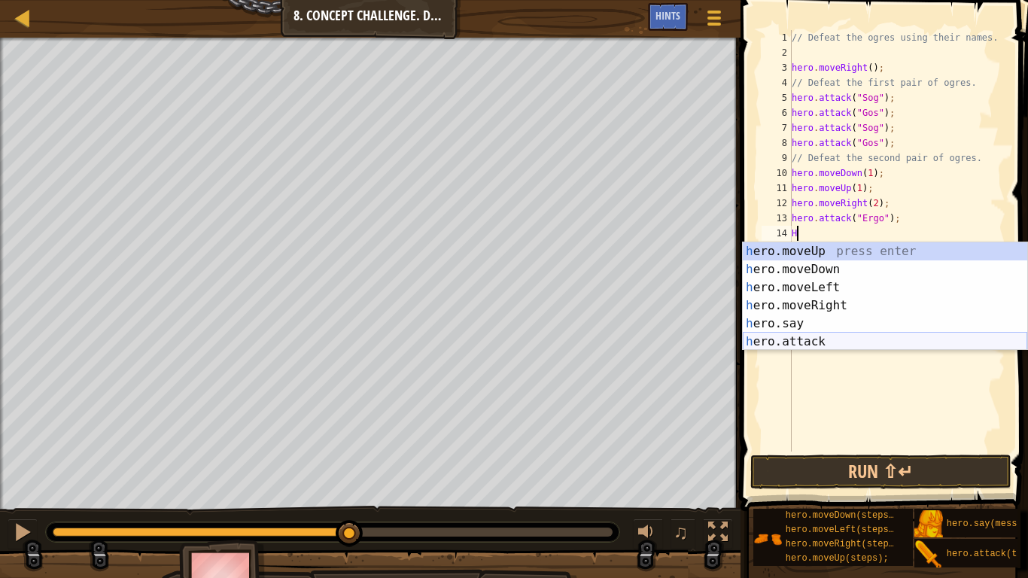
click at [843, 341] on div "h ero.moveUp press enter h ero.moveDown press enter h ero.moveLeft press enter …" at bounding box center [885, 314] width 284 height 144
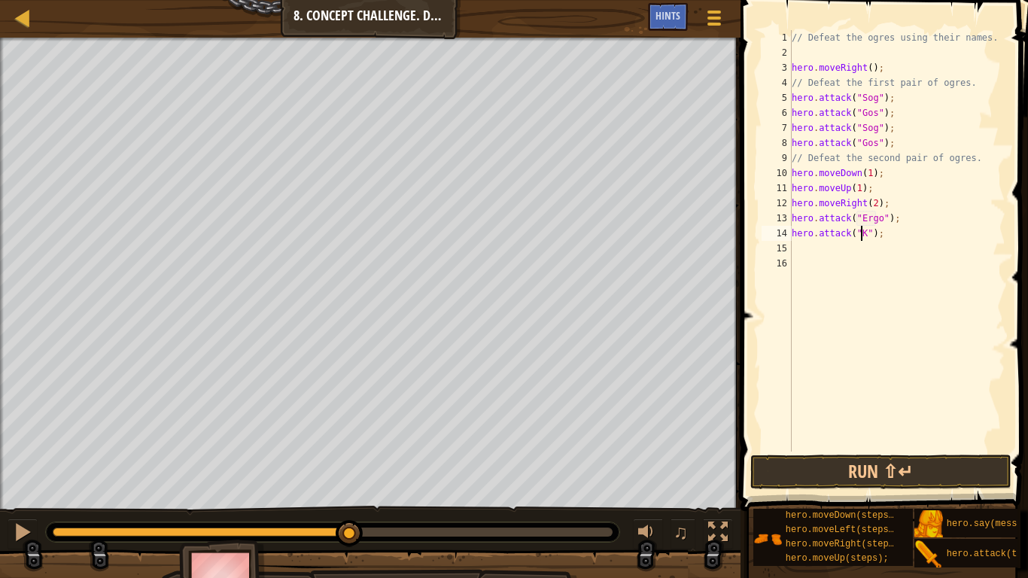
scroll to position [7, 7]
type textarea "hero.attack("Kro");"
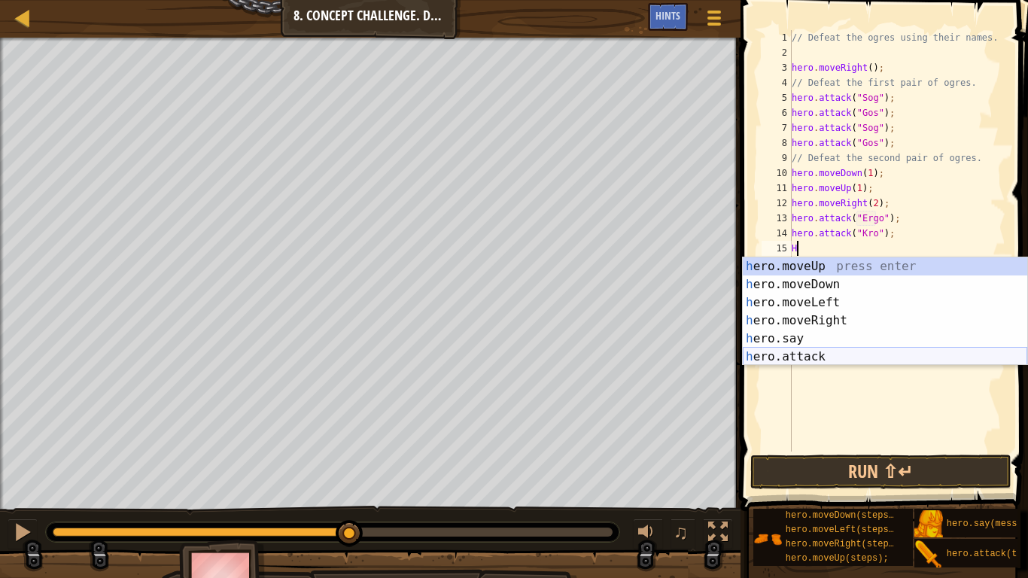
click at [767, 354] on div "h ero.moveUp press enter h ero.moveDown press enter h ero.moveLeft press enter …" at bounding box center [885, 329] width 284 height 144
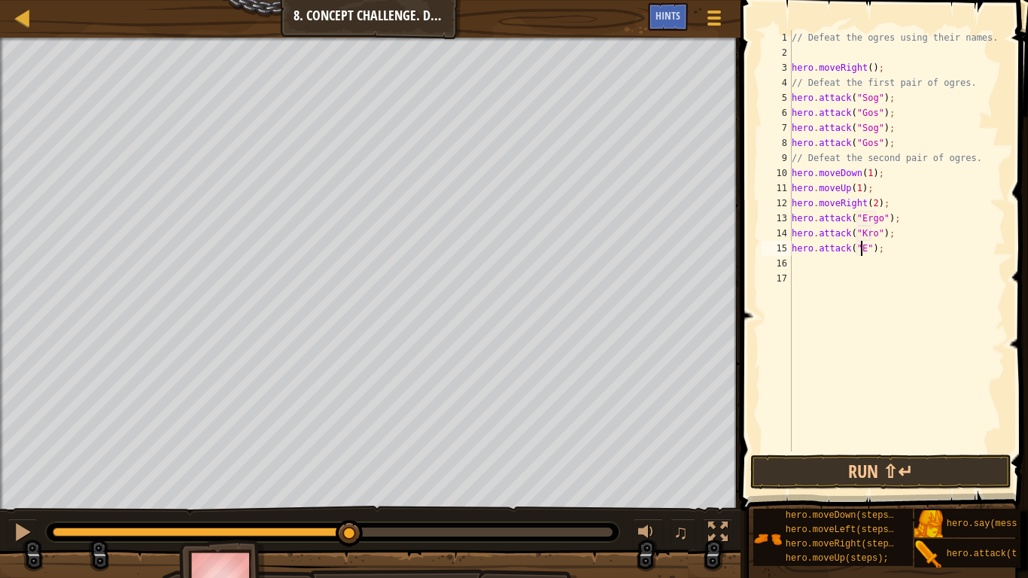
scroll to position [7, 7]
type textarea "hero.attack("Ergo");"
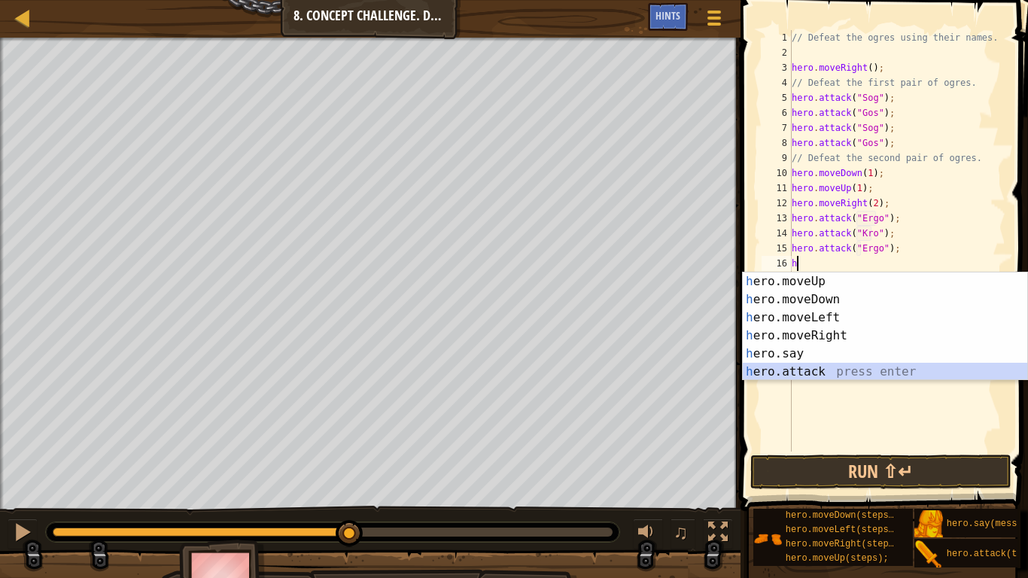
click at [856, 369] on div "h ero.moveUp press enter h ero.moveDown press enter h ero.moveLeft press enter …" at bounding box center [885, 344] width 284 height 144
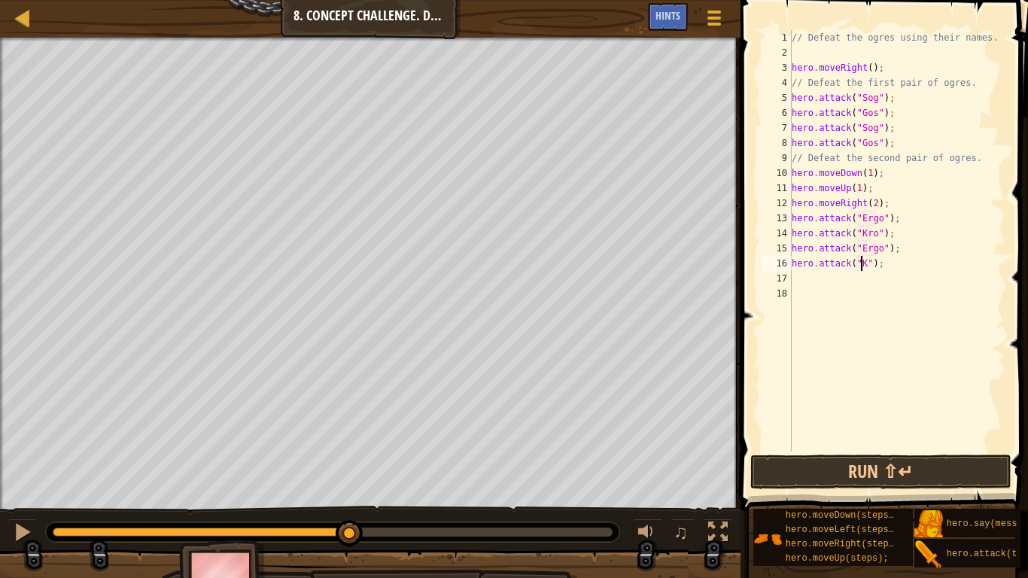
scroll to position [7, 7]
type textarea "hero.attack("Kro");"
click at [807, 274] on div "// Defeat the ogres using their names. hero . moveRight ( ) ; // Defeat the fir…" at bounding box center [897, 255] width 217 height 451
type textarea "h"
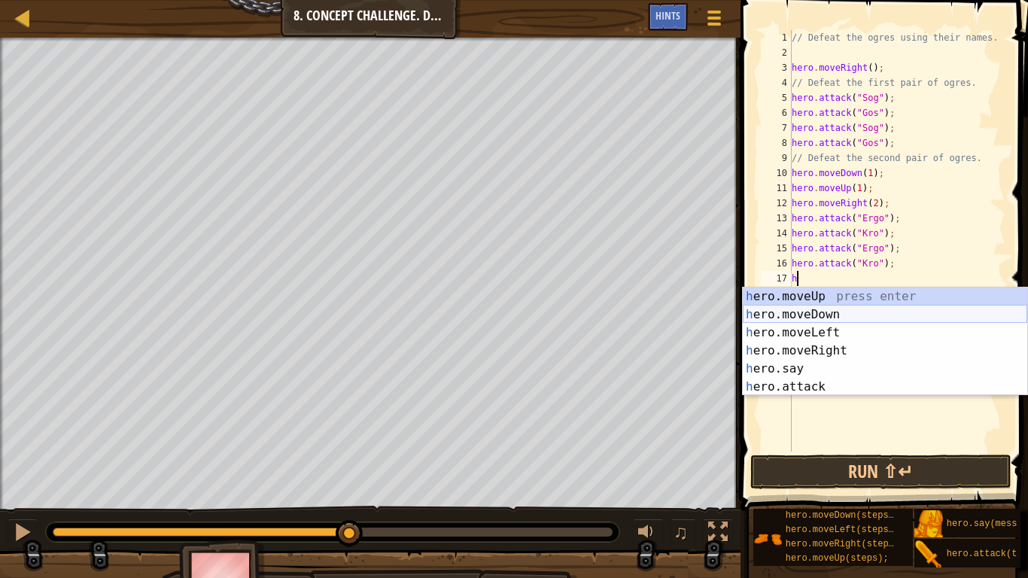
click at [814, 311] on div "h ero.moveUp press enter h ero.moveDown press enter h ero.moveLeft press enter …" at bounding box center [885, 359] width 284 height 144
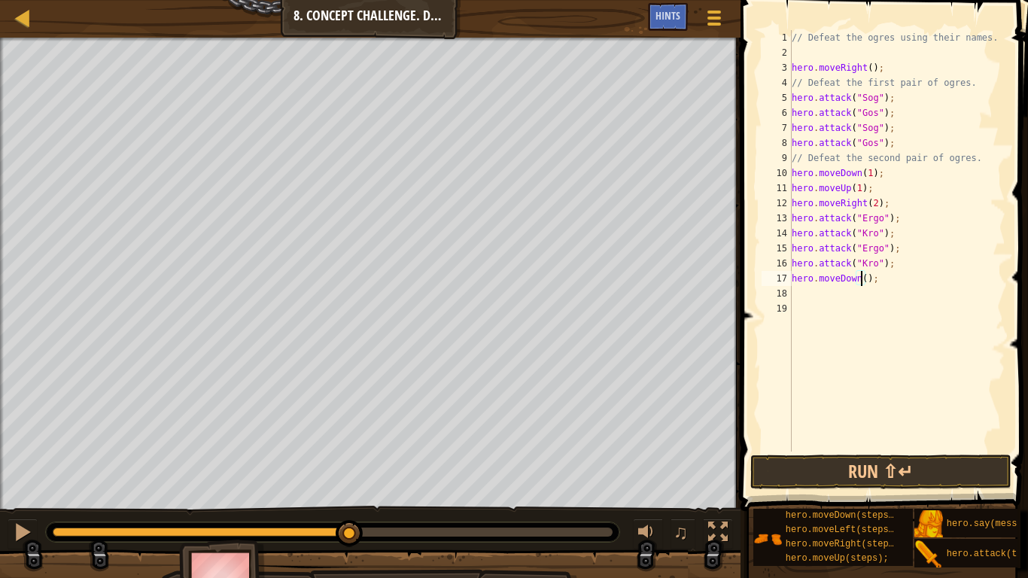
click at [859, 281] on div "// Defeat the ogres using their names. hero . moveRight ( ) ; // Defeat the fir…" at bounding box center [897, 255] width 217 height 451
type textarea "hero.moveDown(1);"
click at [850, 476] on button "Run ⇧↵" at bounding box center [880, 471] width 261 height 35
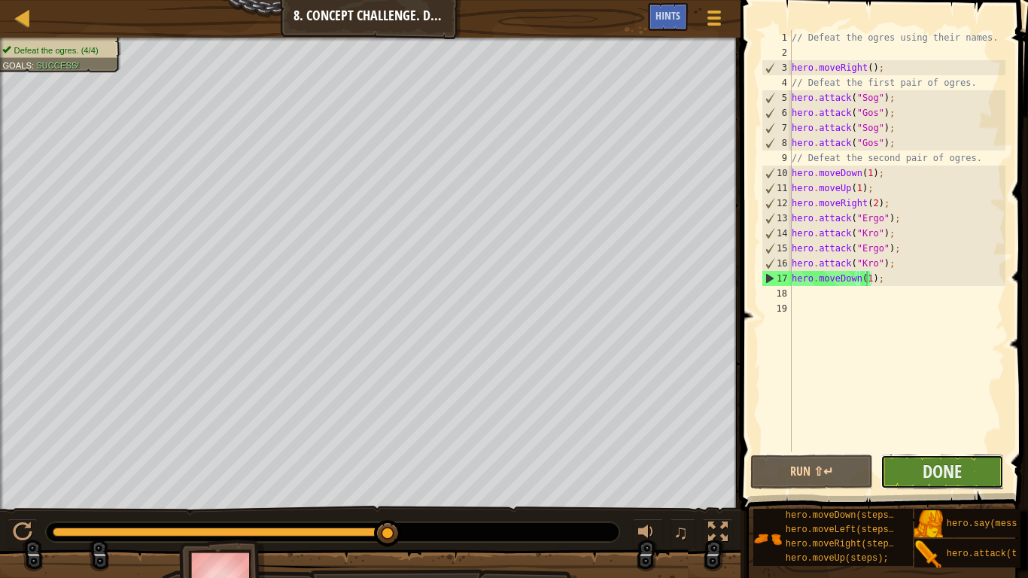
click at [966, 474] on button "Done" at bounding box center [941, 471] width 123 height 35
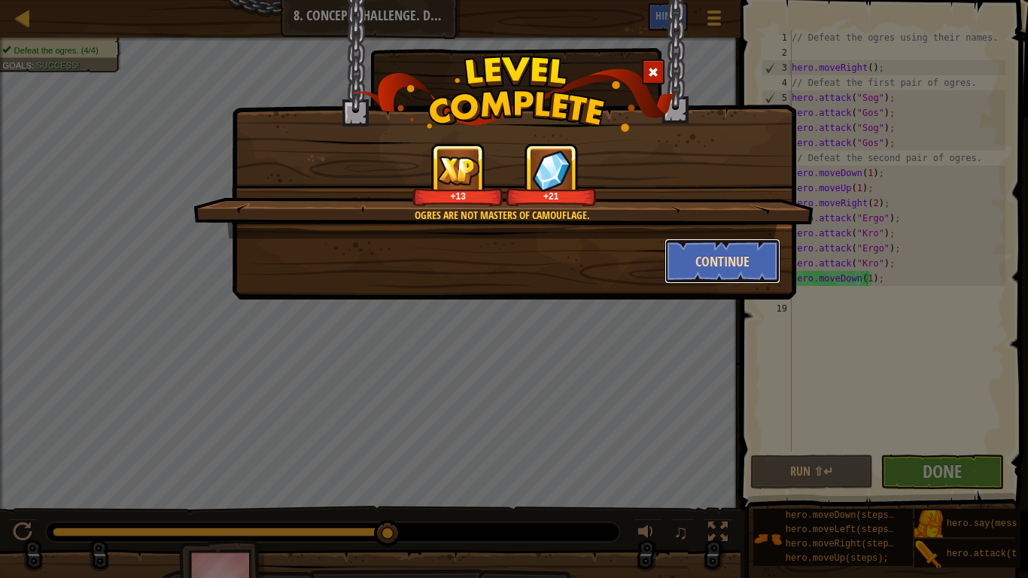
click at [708, 258] on button "Continue" at bounding box center [722, 261] width 117 height 45
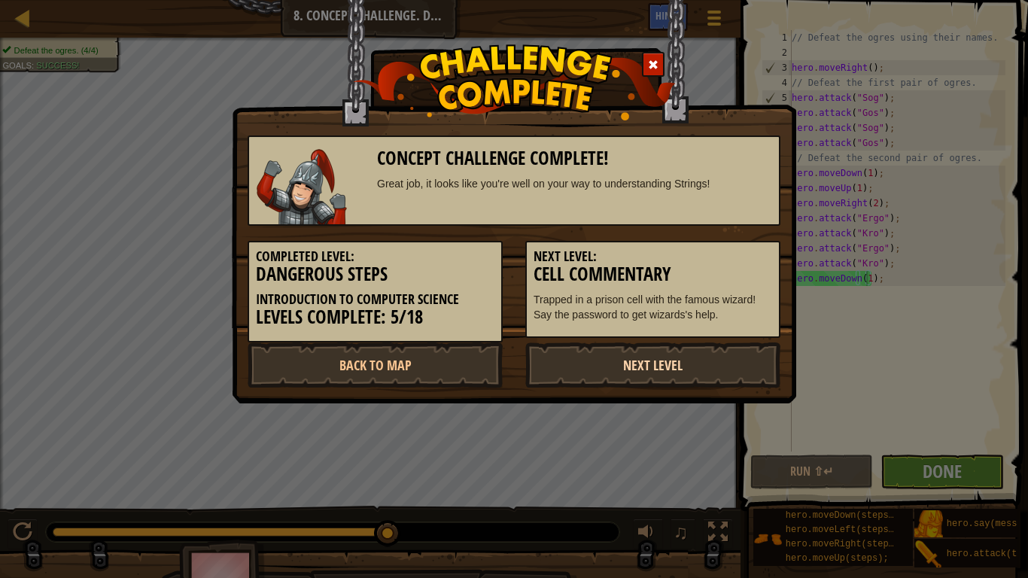
click at [618, 368] on link "Next Level" at bounding box center [652, 364] width 255 height 45
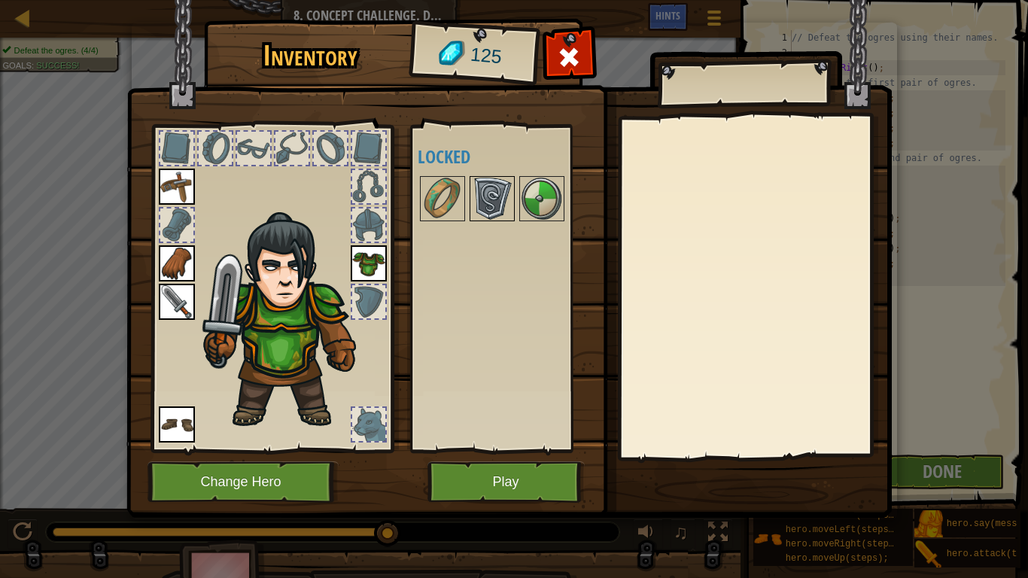
click at [512, 216] on img at bounding box center [492, 199] width 42 height 42
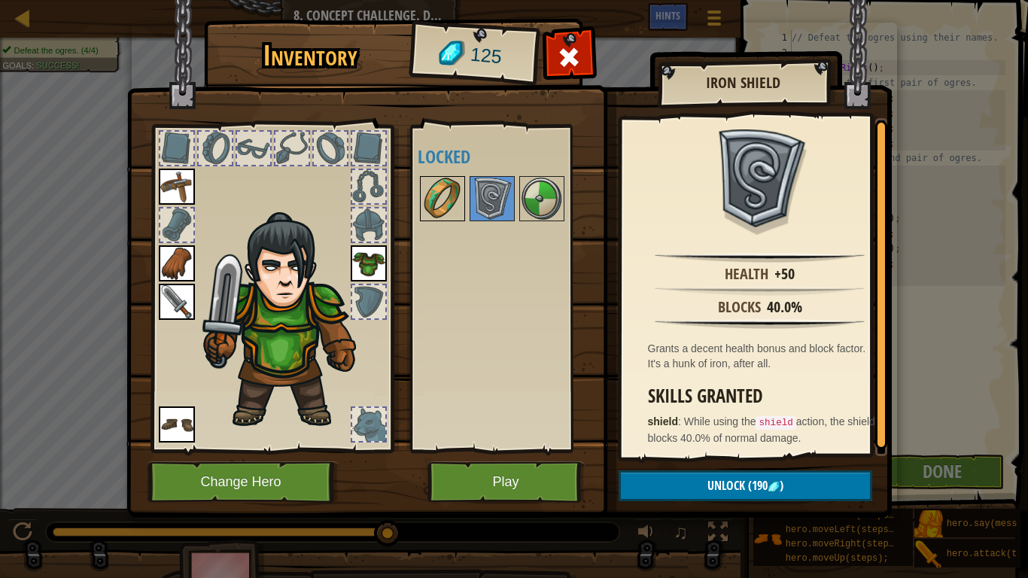
click at [451, 185] on img at bounding box center [442, 199] width 42 height 42
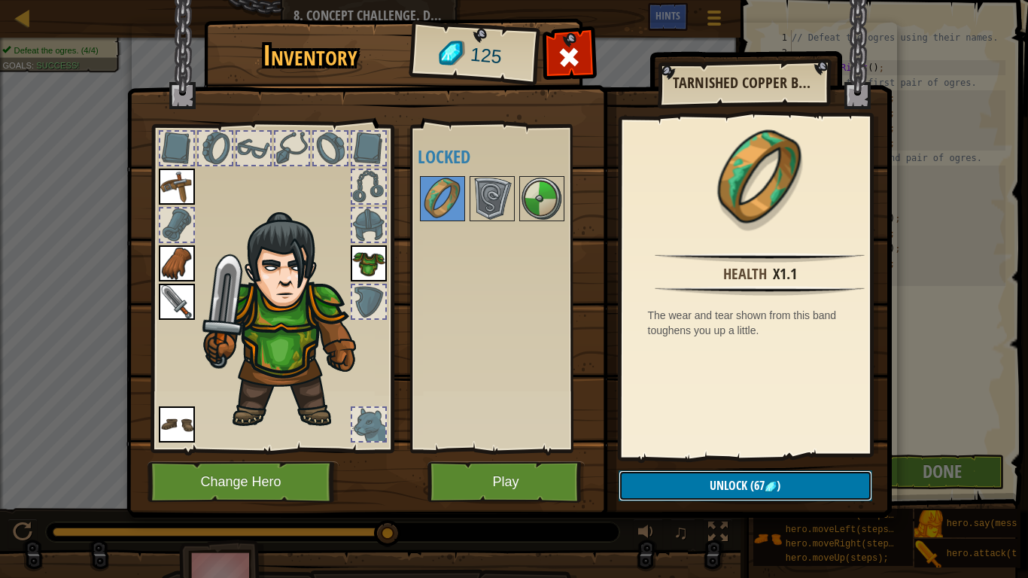
click at [737, 482] on span "Unlock" at bounding box center [729, 485] width 38 height 17
click at [548, 205] on img at bounding box center [542, 199] width 42 height 42
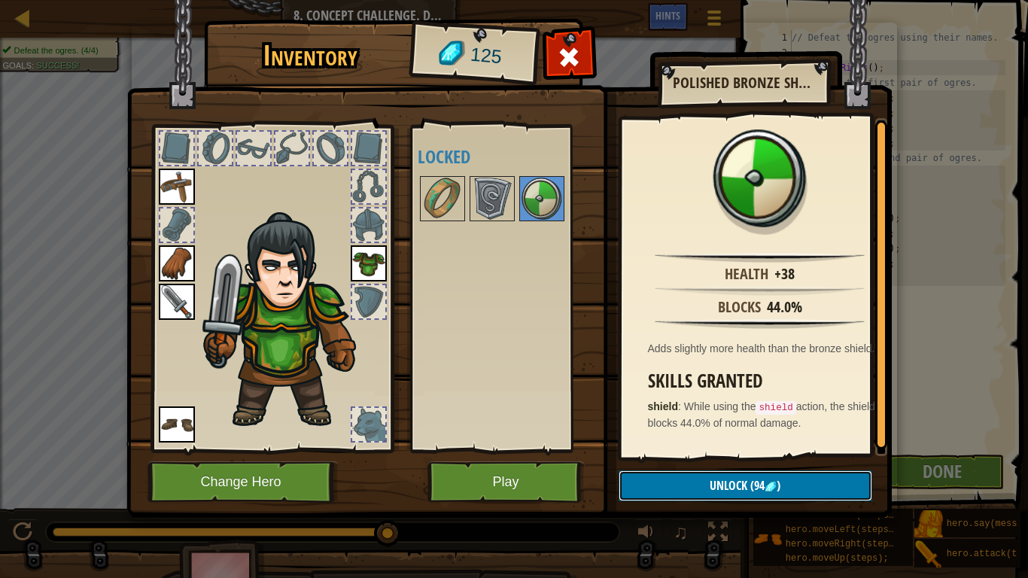
click at [680, 482] on button "Unlock (94 )" at bounding box center [745, 485] width 254 height 31
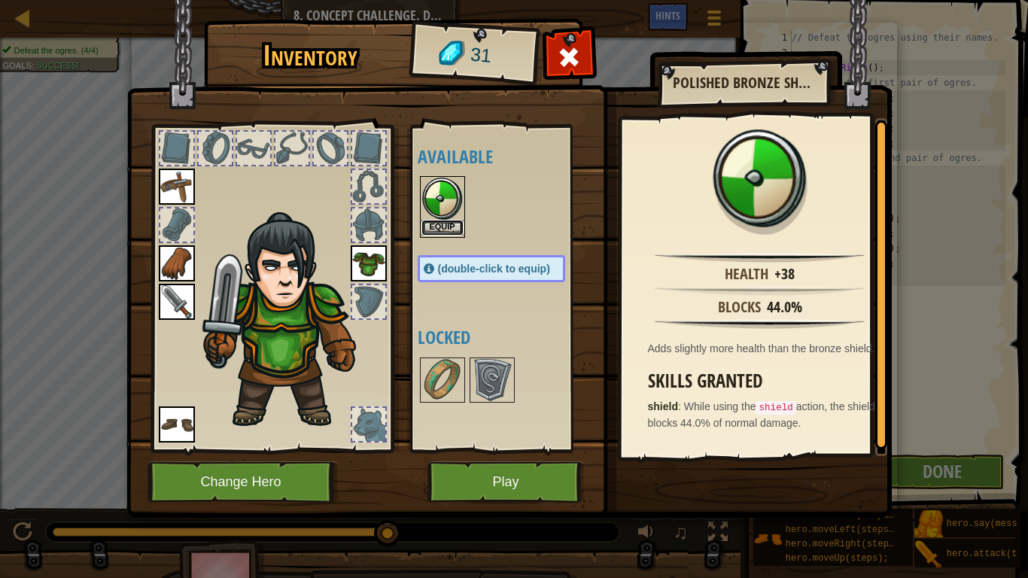
click at [436, 229] on button "Equip" at bounding box center [442, 228] width 42 height 16
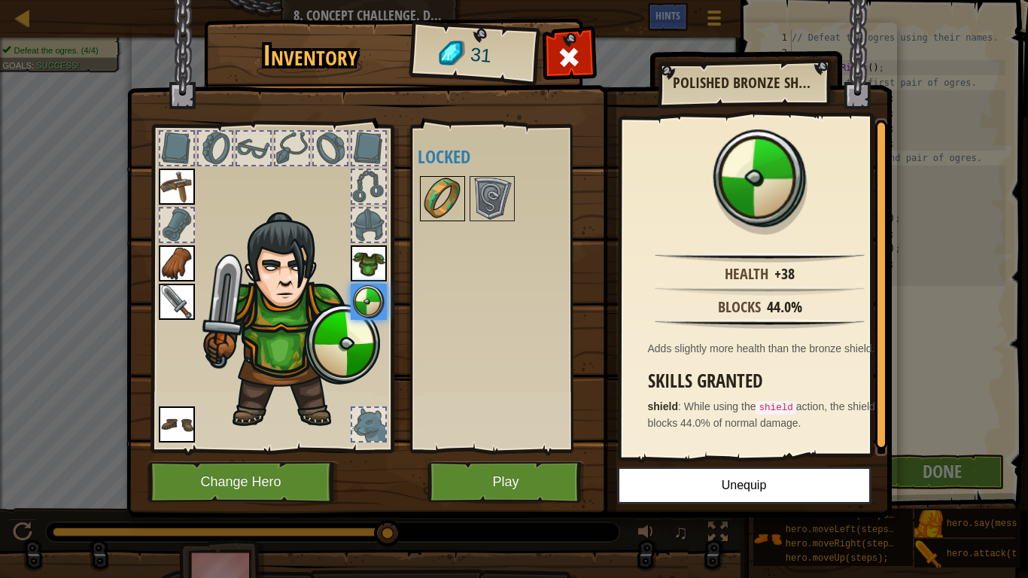
click at [437, 209] on img at bounding box center [442, 199] width 42 height 42
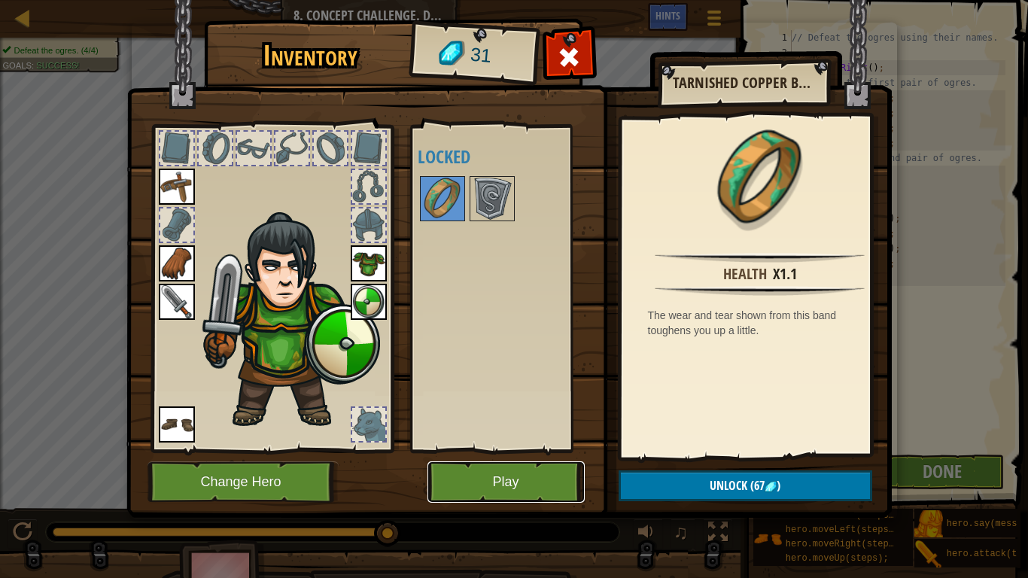
click at [521, 482] on button "Play" at bounding box center [505, 481] width 157 height 41
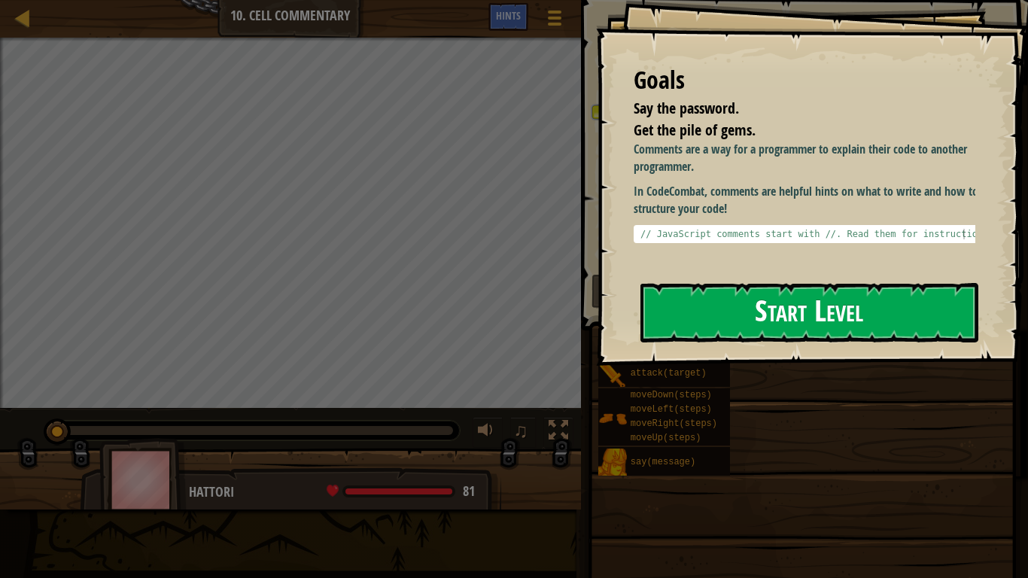
click at [722, 331] on button "Start Level" at bounding box center [809, 312] width 338 height 59
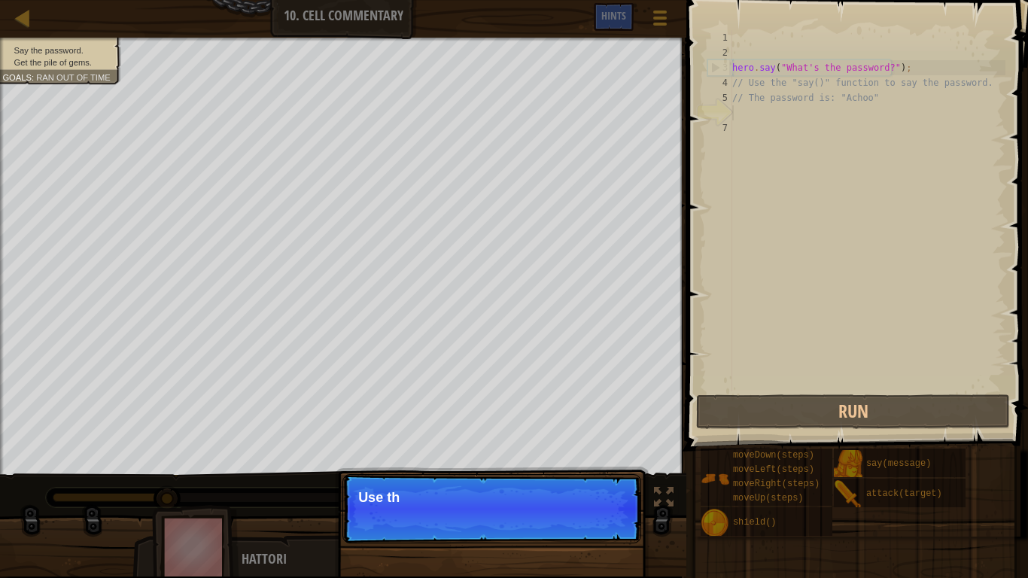
click at [792, 121] on div "hero . say ( "What's the password?" ) ; // Use the "say()" function to say the …" at bounding box center [867, 225] width 276 height 391
click at [776, 116] on div "hero . say ( "What's the password?" ) ; // Use the "say()" function to say the …" at bounding box center [867, 225] width 276 height 391
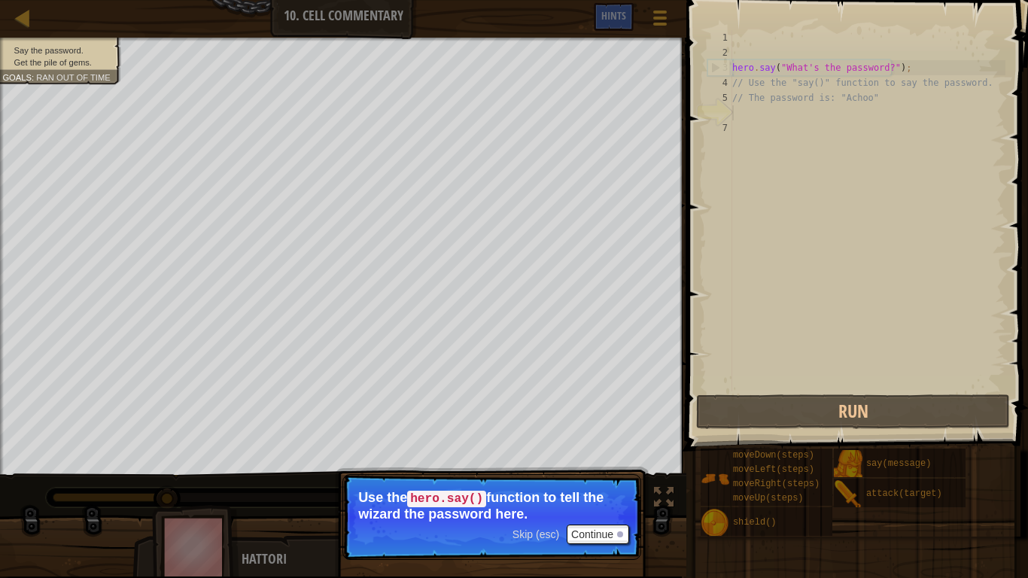
click at [748, 120] on div "hero . say ( "What's the password?" ) ; // Use the "say()" function to say the …" at bounding box center [867, 225] width 276 height 391
click at [592, 482] on button "Continue" at bounding box center [598, 534] width 62 height 20
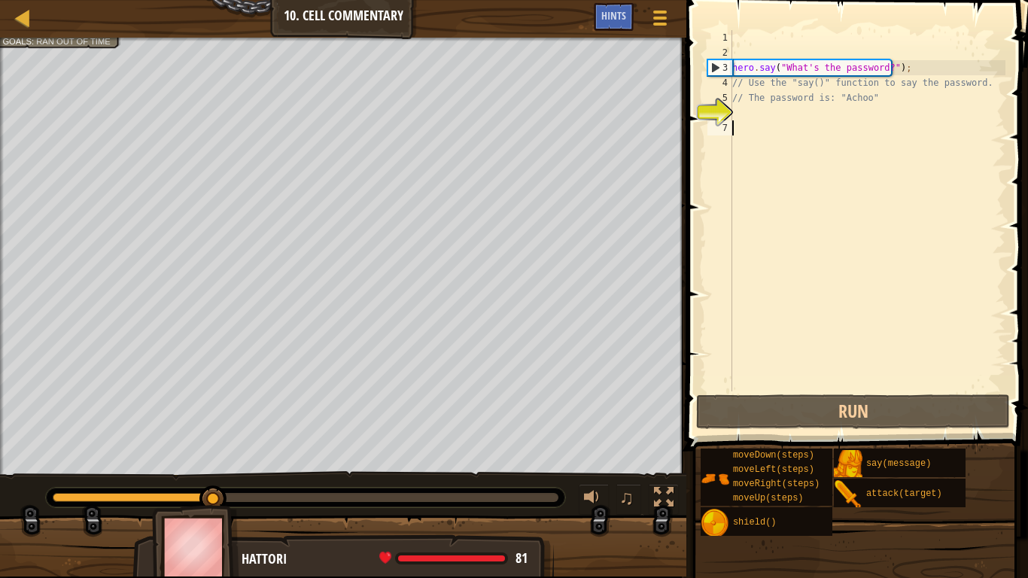
click at [747, 120] on div "hero . say ( "What's the password?" ) ; // Use the "say()" function to say the …" at bounding box center [867, 225] width 276 height 391
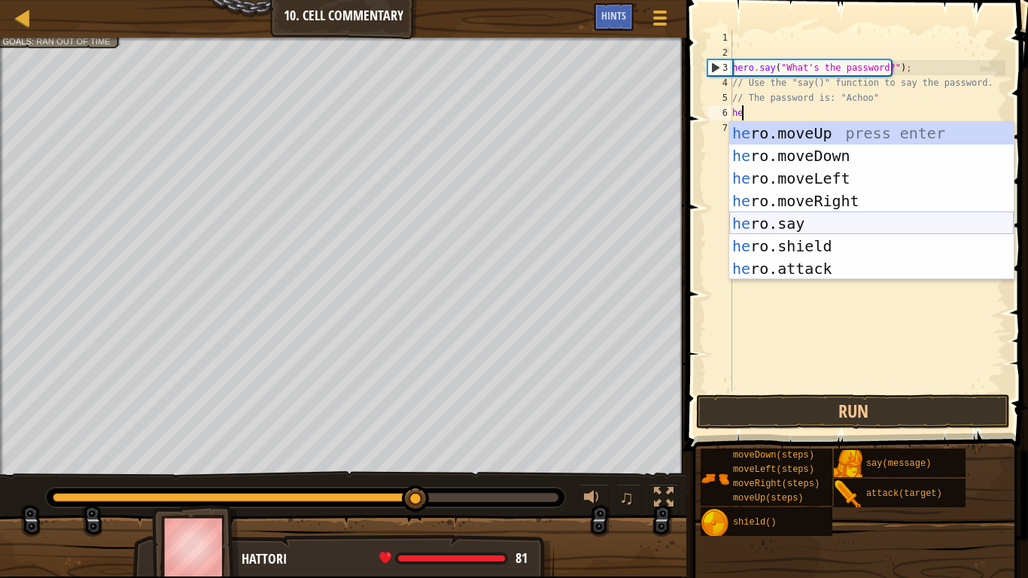
click at [795, 223] on div "he ro.moveUp press enter he ro.moveDown press enter he ro.moveLeft press enter …" at bounding box center [871, 223] width 284 height 203
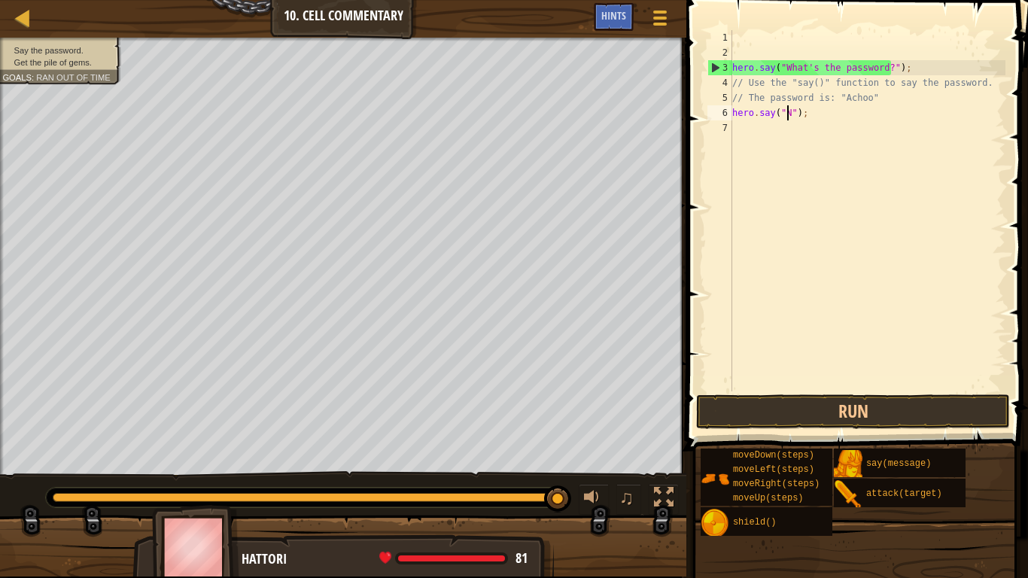
scroll to position [7, 5]
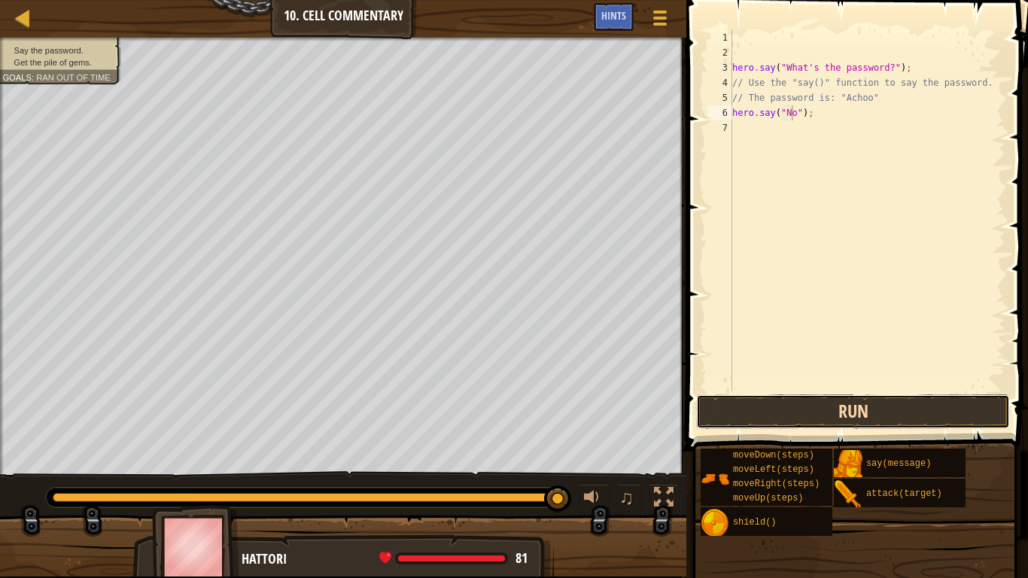
click at [858, 400] on button "Run" at bounding box center [853, 411] width 314 height 35
type textarea "hero.say("Achoo");"
click at [740, 402] on button "Run" at bounding box center [853, 411] width 314 height 35
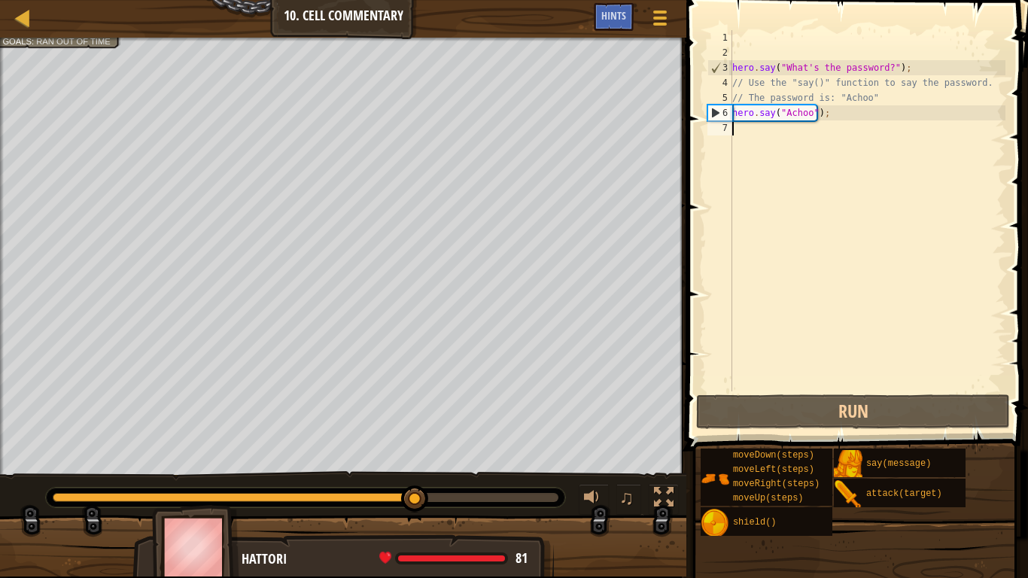
click at [773, 128] on div "hero . say ( "What's the password?" ) ; // Use the "say()" function to say the …" at bounding box center [867, 225] width 276 height 391
type textarea "h"
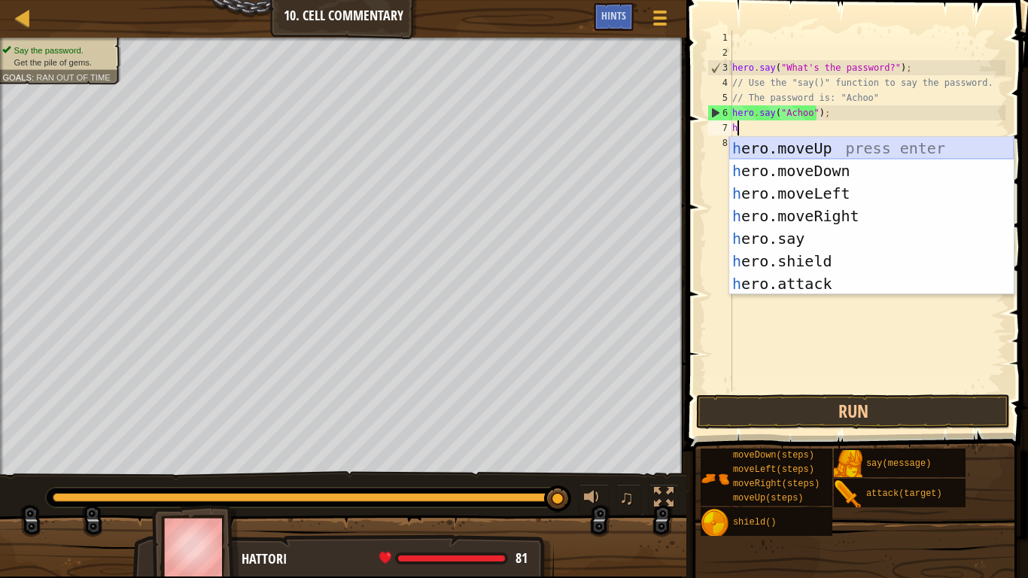
click at [816, 140] on div "h ero.moveUp press enter h ero.moveDown press enter h ero.moveLeft press enter …" at bounding box center [871, 238] width 284 height 203
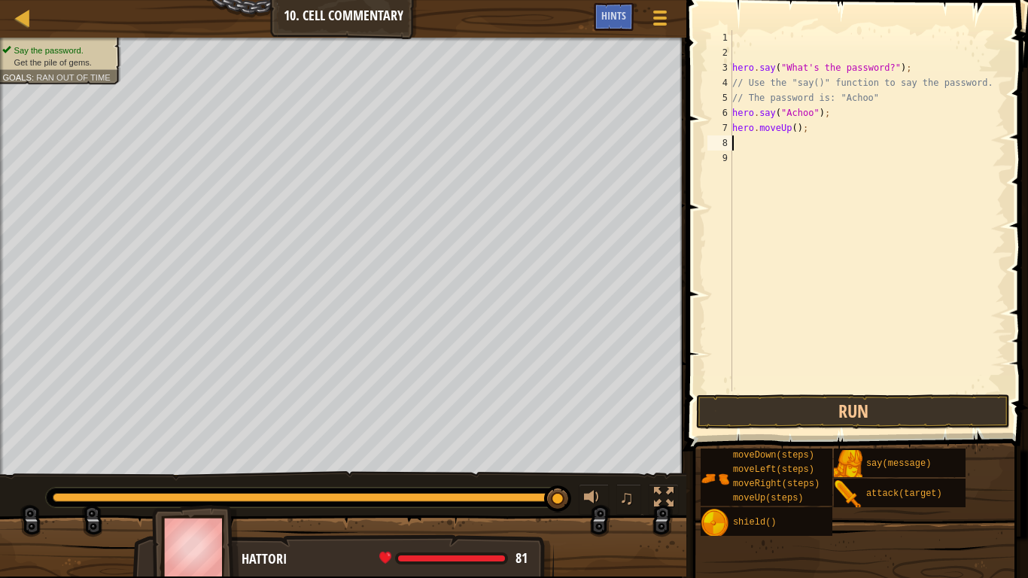
click at [791, 130] on div "hero . say ( "What's the password?" ) ; // Use the "say()" function to say the …" at bounding box center [867, 225] width 276 height 391
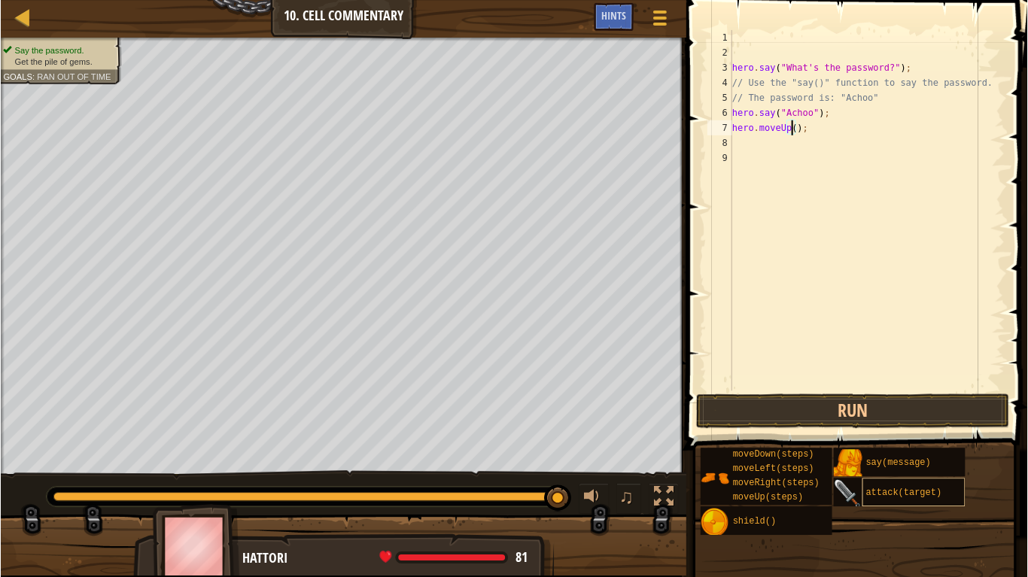
scroll to position [7, 5]
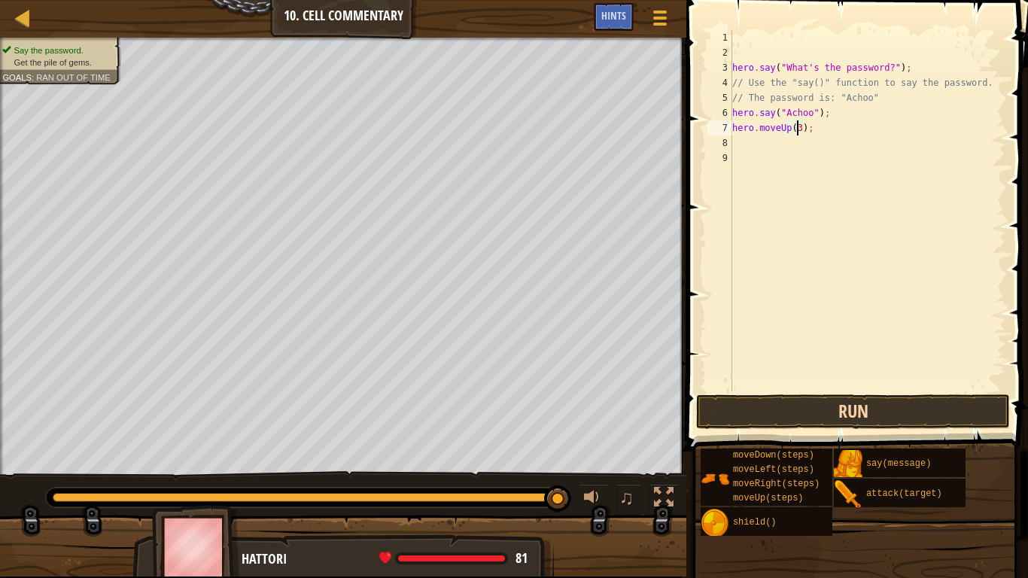
type textarea "hero.moveUp(3);"
drag, startPoint x: 838, startPoint y: 412, endPoint x: 834, endPoint y: 401, distance: 11.5
click at [837, 410] on button "Run" at bounding box center [853, 411] width 314 height 35
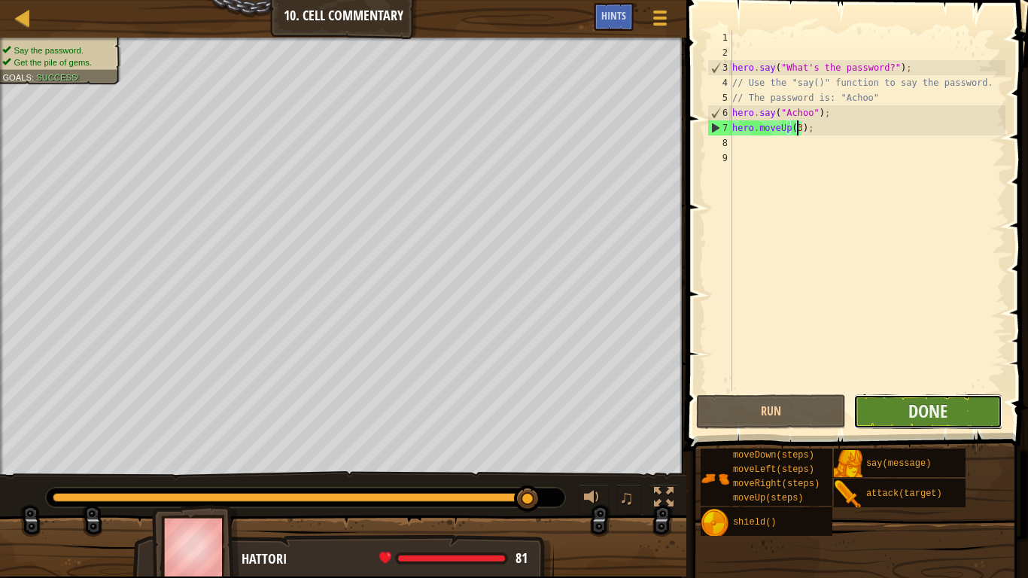
click at [880, 415] on button "Done" at bounding box center [927, 411] width 149 height 35
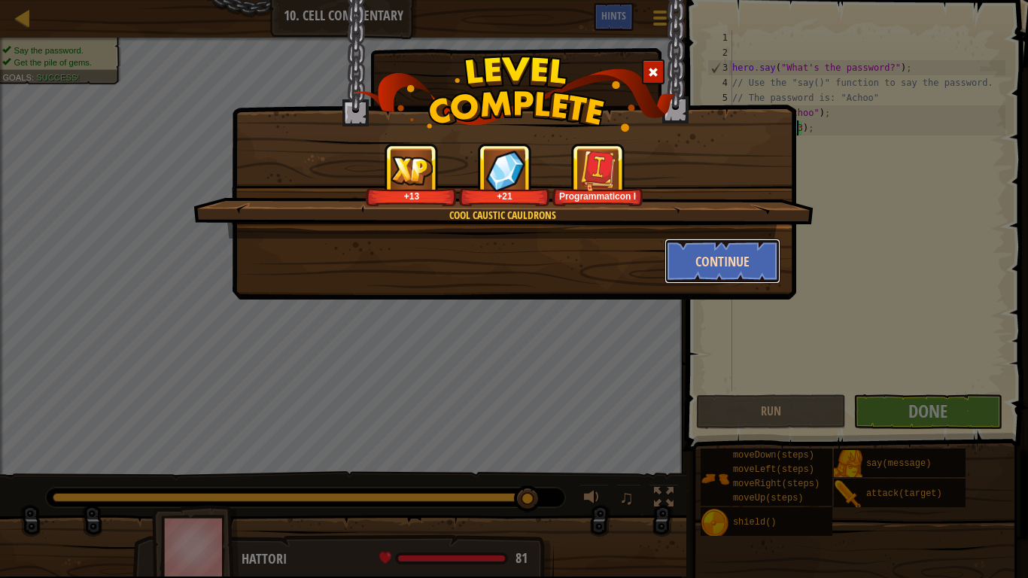
click at [716, 272] on button "Continue" at bounding box center [722, 261] width 117 height 45
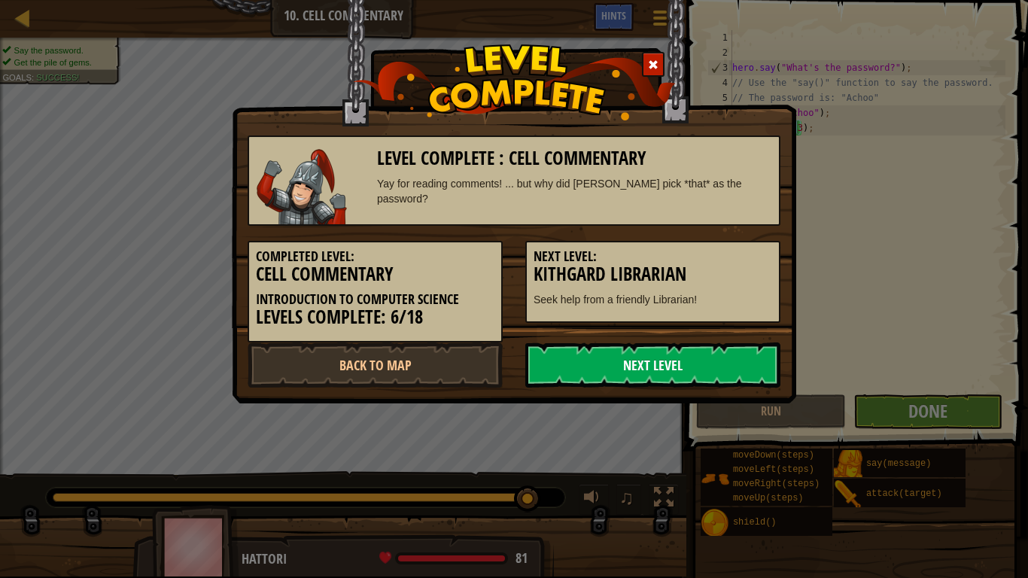
click at [548, 381] on link "Next Level" at bounding box center [652, 364] width 255 height 45
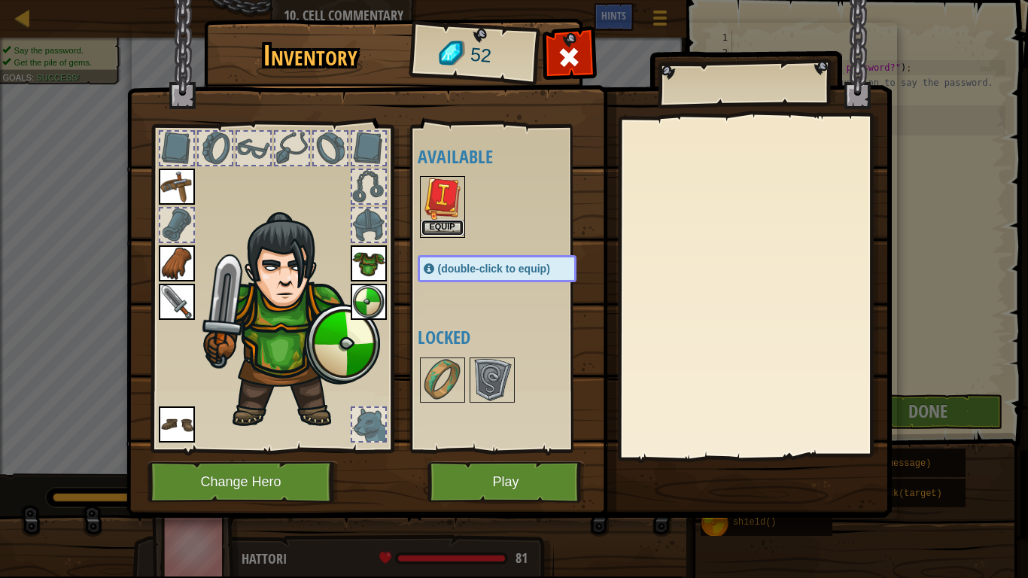
click at [436, 225] on button "Equip" at bounding box center [442, 228] width 42 height 16
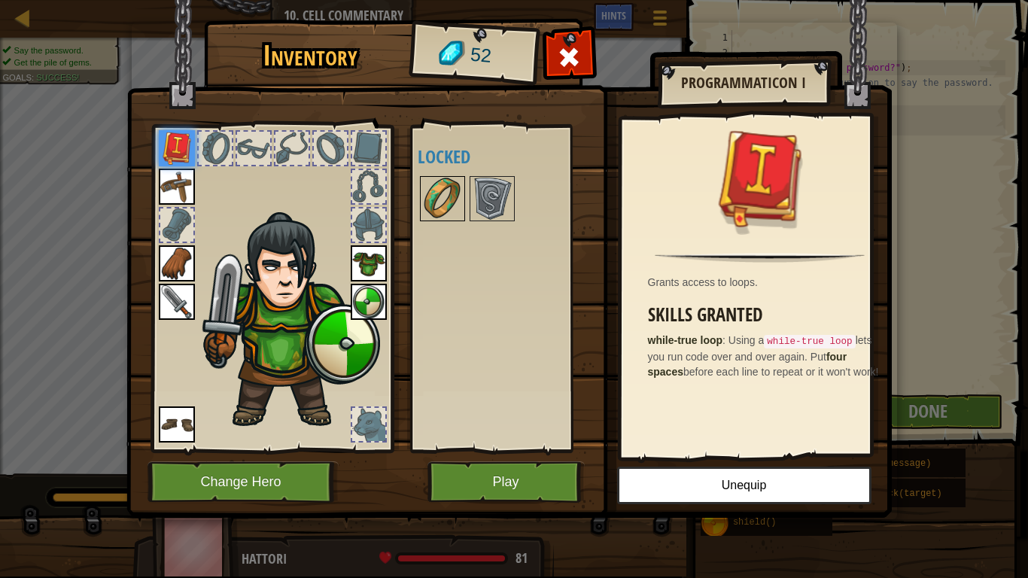
click at [442, 203] on img at bounding box center [442, 199] width 42 height 42
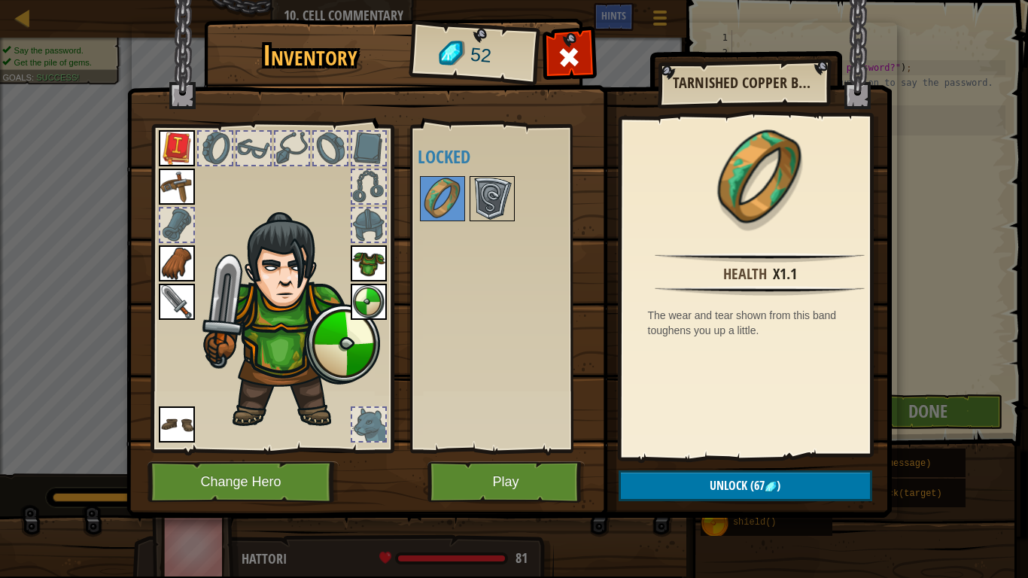
click at [488, 189] on img at bounding box center [492, 199] width 42 height 42
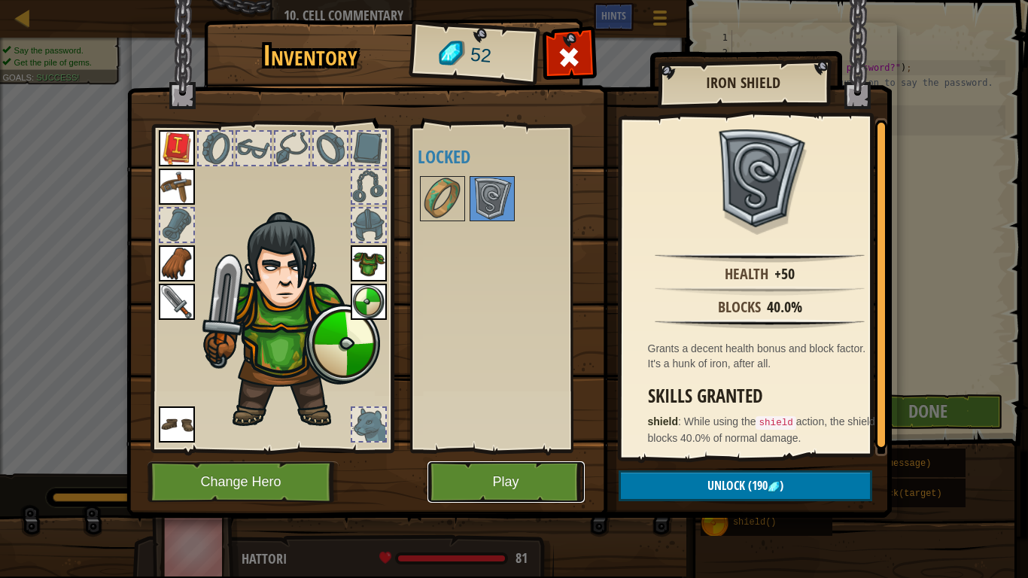
click at [439, 482] on button "Play" at bounding box center [505, 481] width 157 height 41
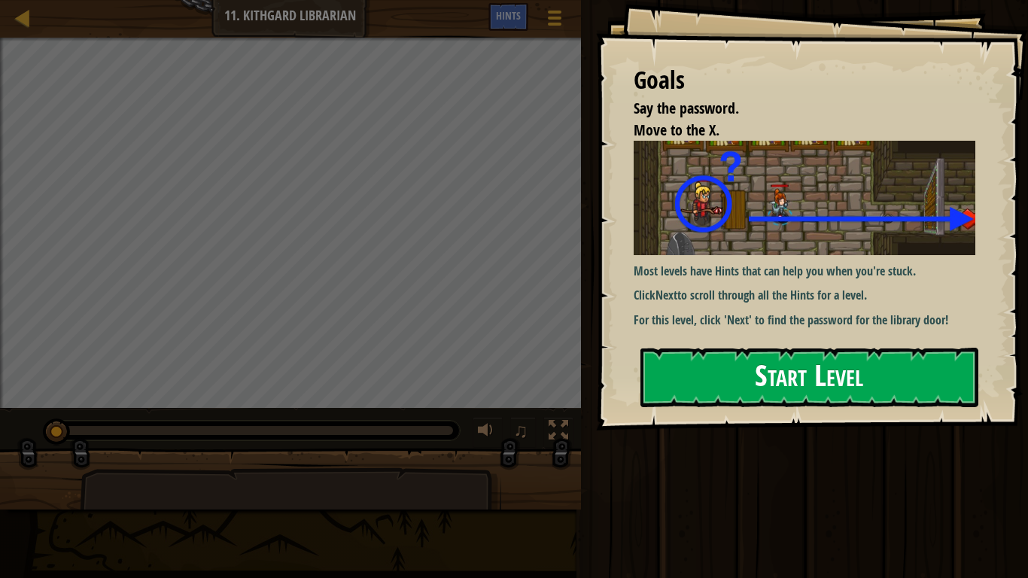
click at [677, 348] on button "Start Level" at bounding box center [809, 377] width 338 height 59
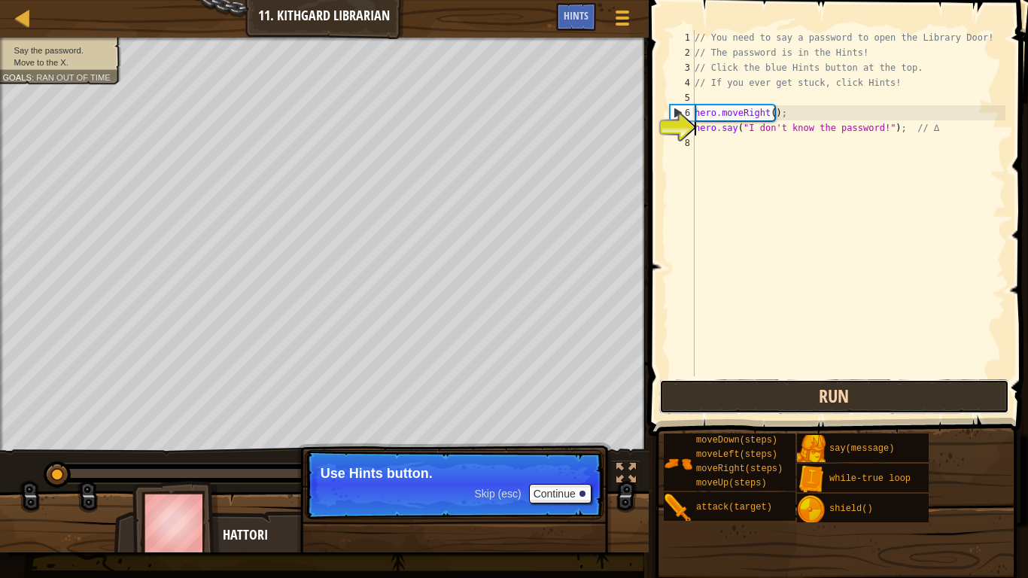
click at [760, 395] on button "Run" at bounding box center [834, 396] width 351 height 35
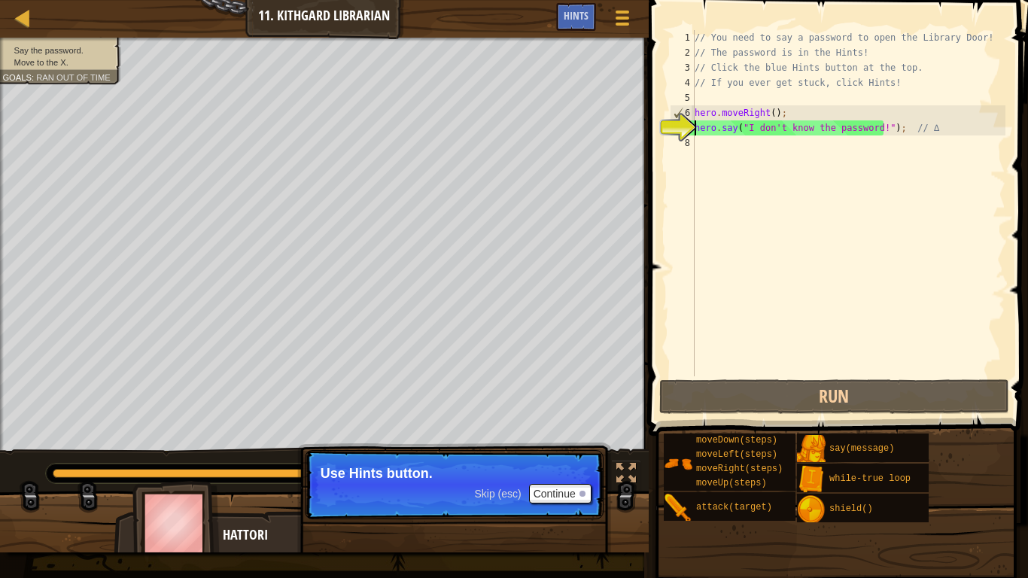
click at [871, 127] on div "// You need to say a password to open the Library Door! // The password is in t…" at bounding box center [848, 218] width 314 height 376
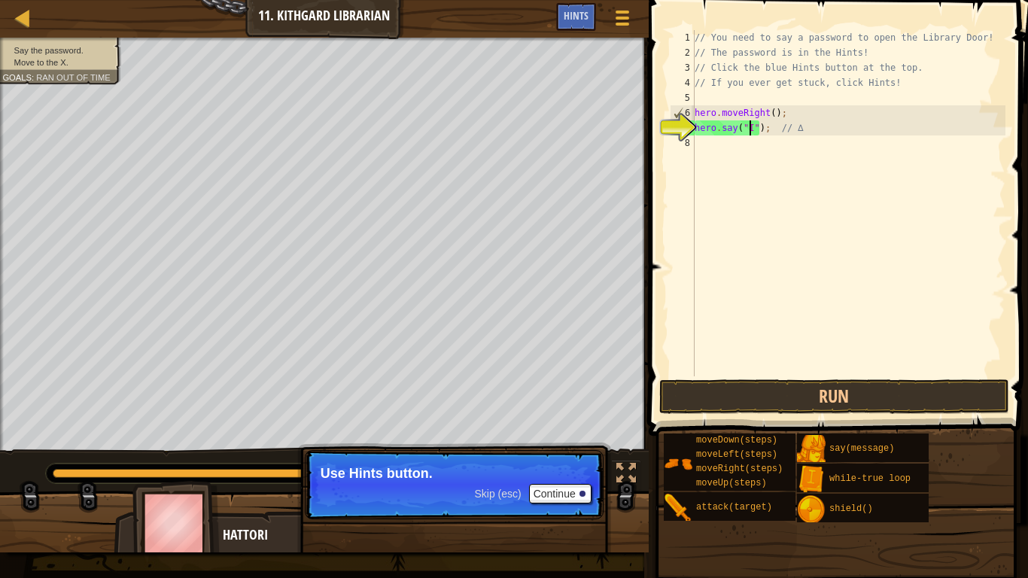
type textarea "hero.say("); // ∆"
